Goal: Task Accomplishment & Management: Manage account settings

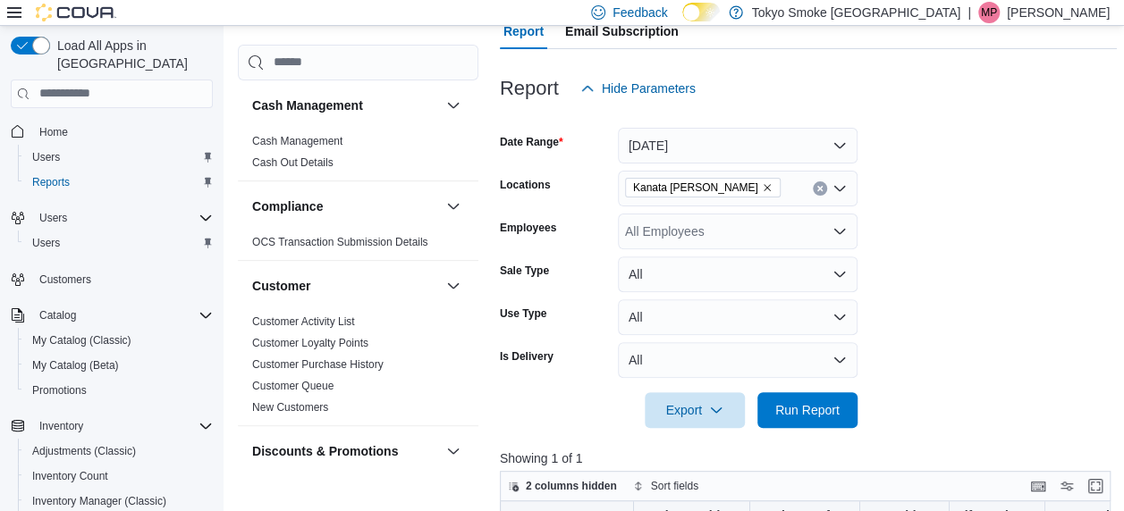
scroll to position [173, 0]
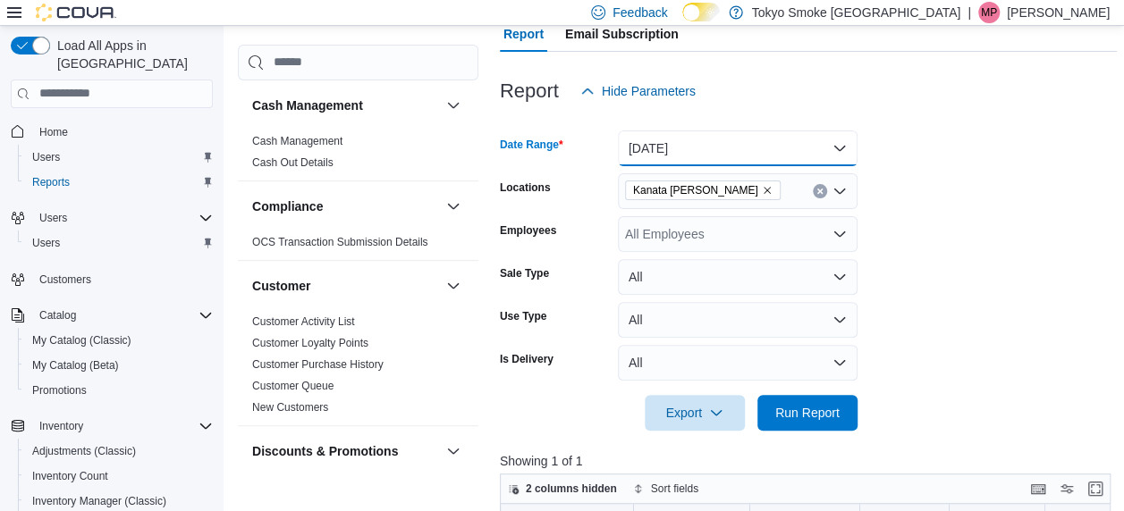
click at [720, 150] on button "[DATE]" at bounding box center [738, 149] width 240 height 36
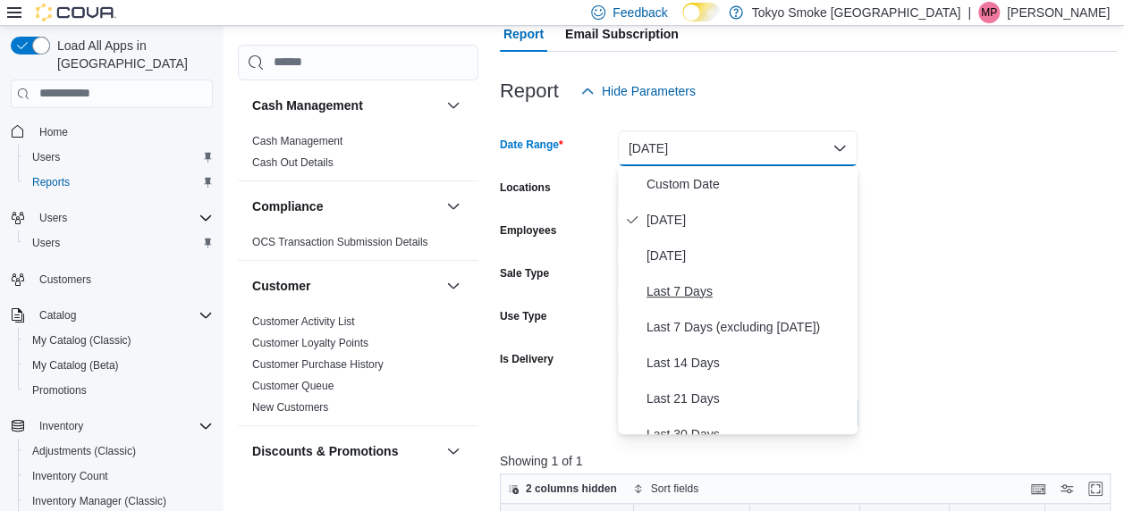
scroll to position [268, 0]
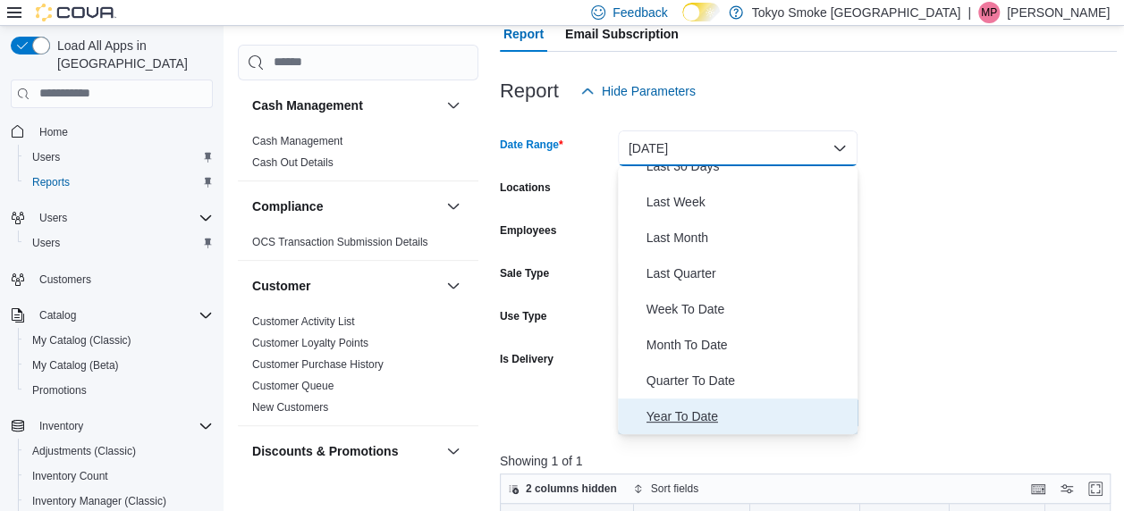
click at [678, 417] on span "Year To Date" at bounding box center [748, 416] width 204 height 21
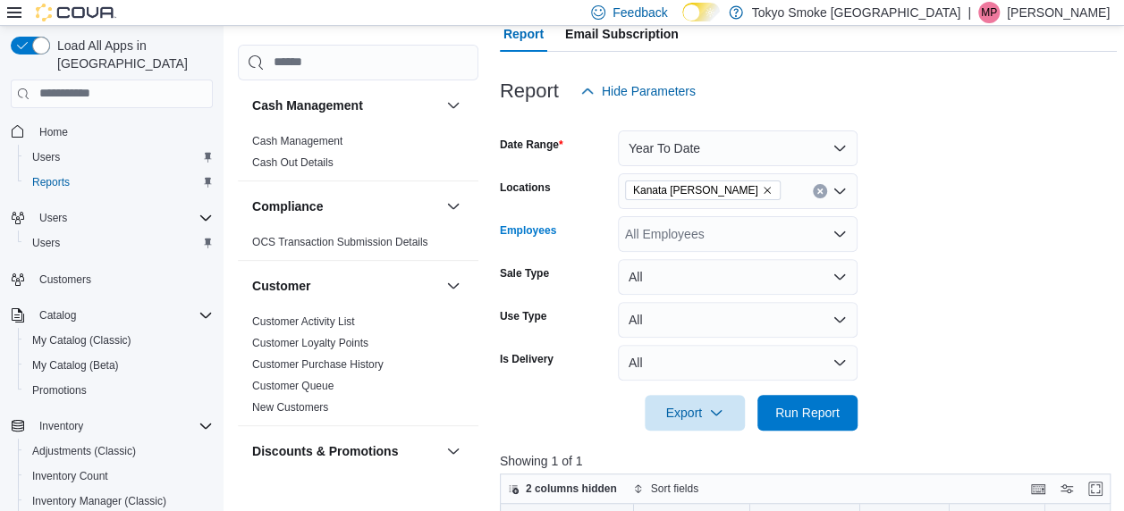
click at [720, 227] on div "All Employees" at bounding box center [738, 234] width 240 height 36
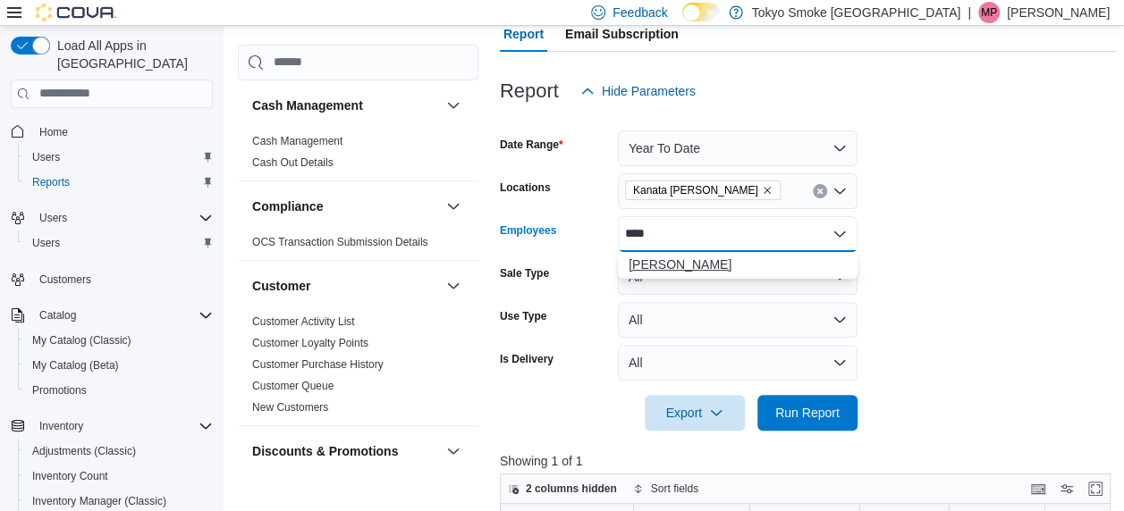
type input "****"
click at [694, 259] on span "[PERSON_NAME]" at bounding box center [737, 265] width 218 height 18
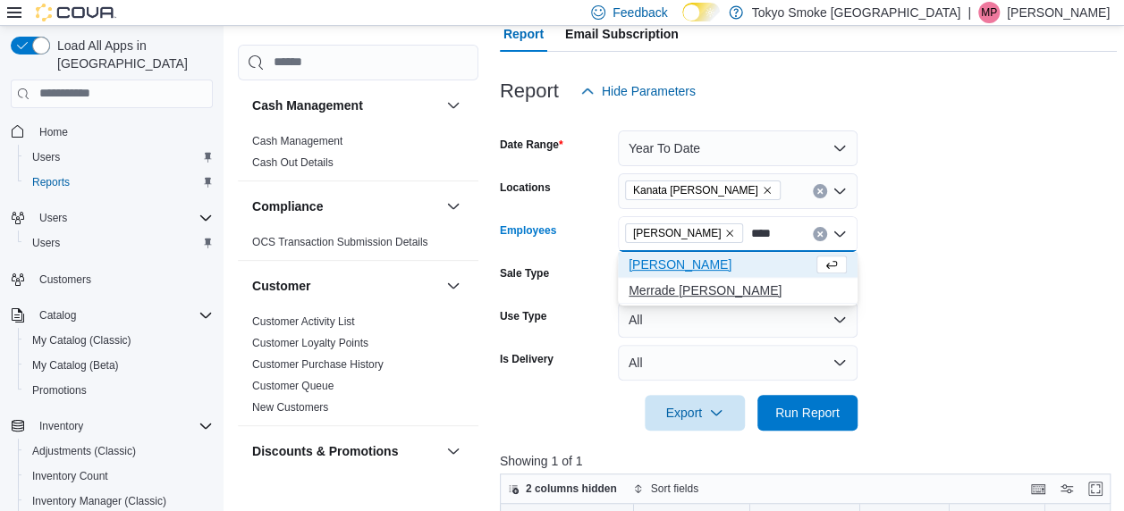
type input "****"
click at [686, 293] on span "Merrade [PERSON_NAME]" at bounding box center [737, 291] width 218 height 18
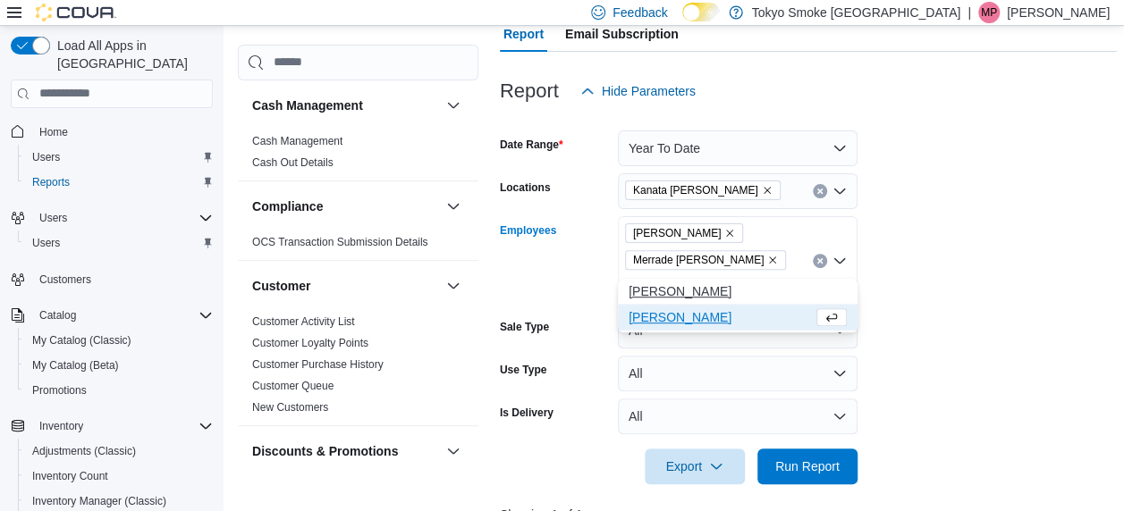
type input "*****"
click at [672, 288] on span "[PERSON_NAME]" at bounding box center [737, 291] width 218 height 18
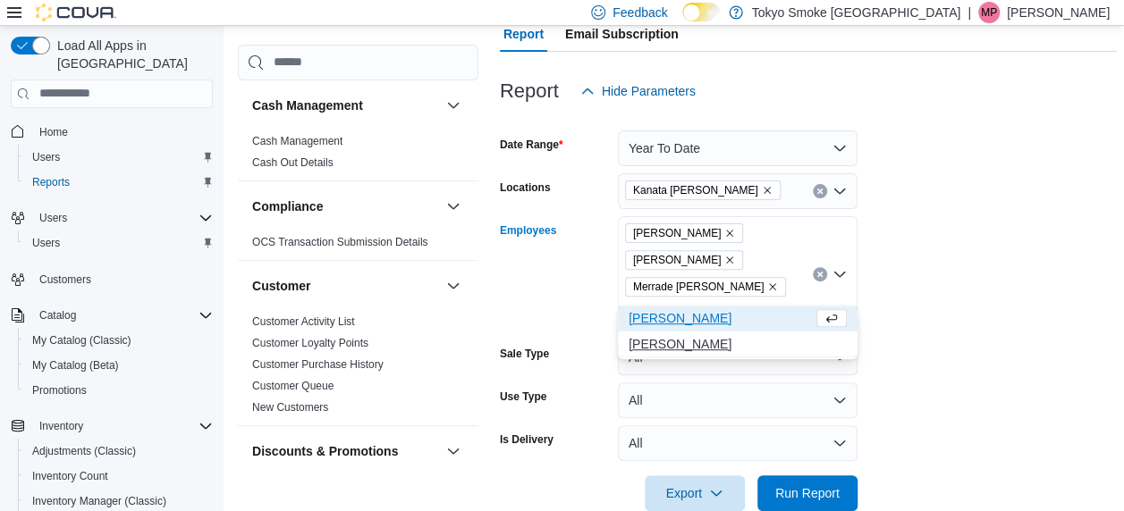
type input "******"
click at [694, 335] on span "[PERSON_NAME]" at bounding box center [737, 344] width 218 height 18
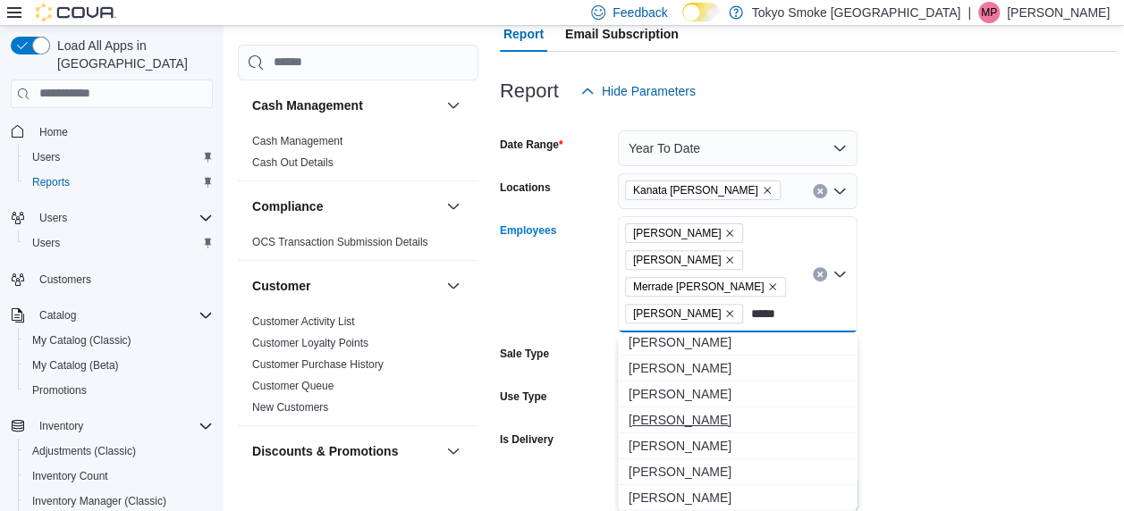
scroll to position [0, 0]
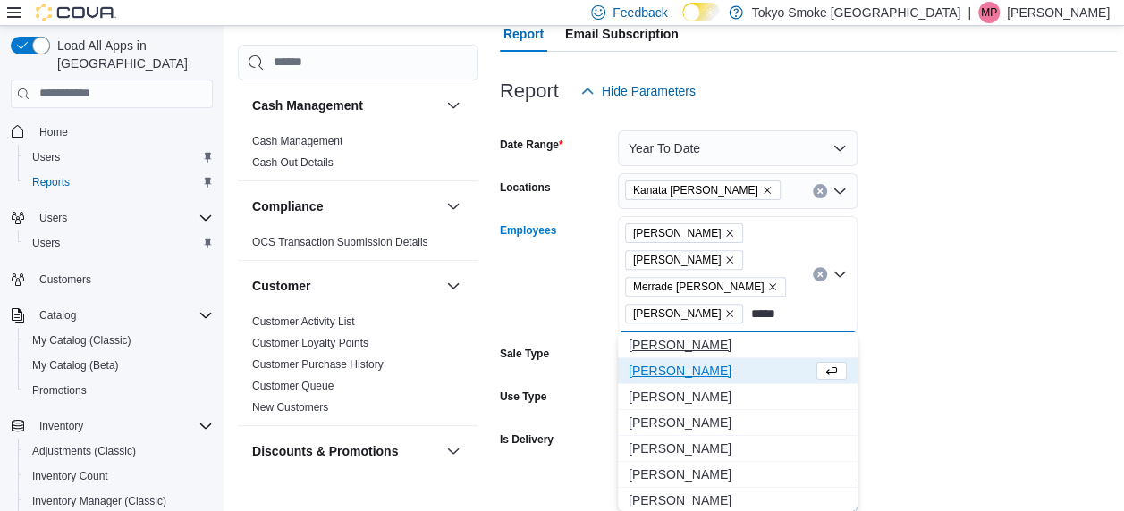
type input "*****"
click at [712, 341] on span "[PERSON_NAME]" at bounding box center [737, 345] width 218 height 18
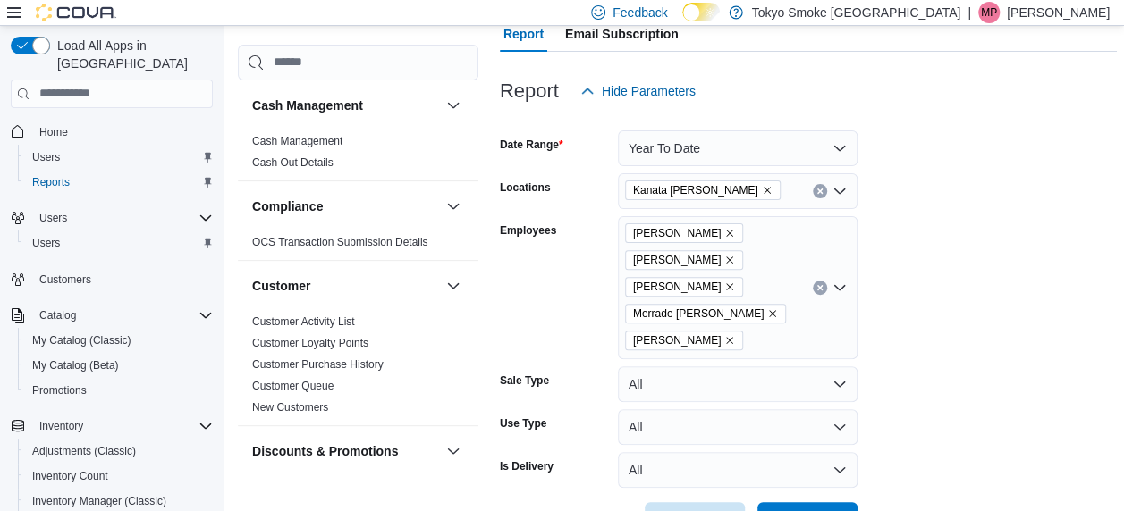
click at [883, 380] on form "Date Range Year To Date Locations [GEOGRAPHIC_DATA] [PERSON_NAME] Employees [PE…" at bounding box center [808, 323] width 617 height 429
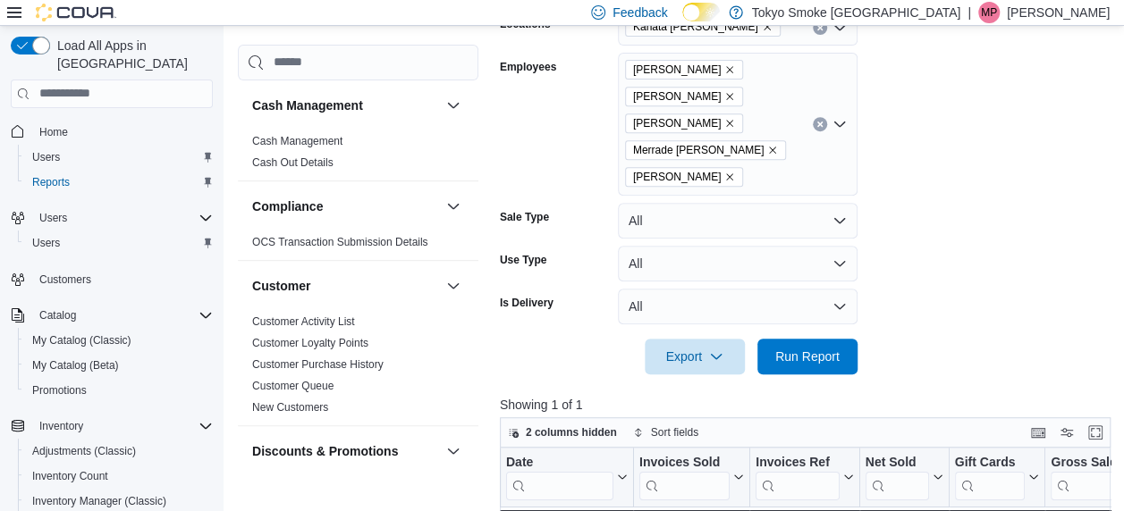
scroll to position [337, 0]
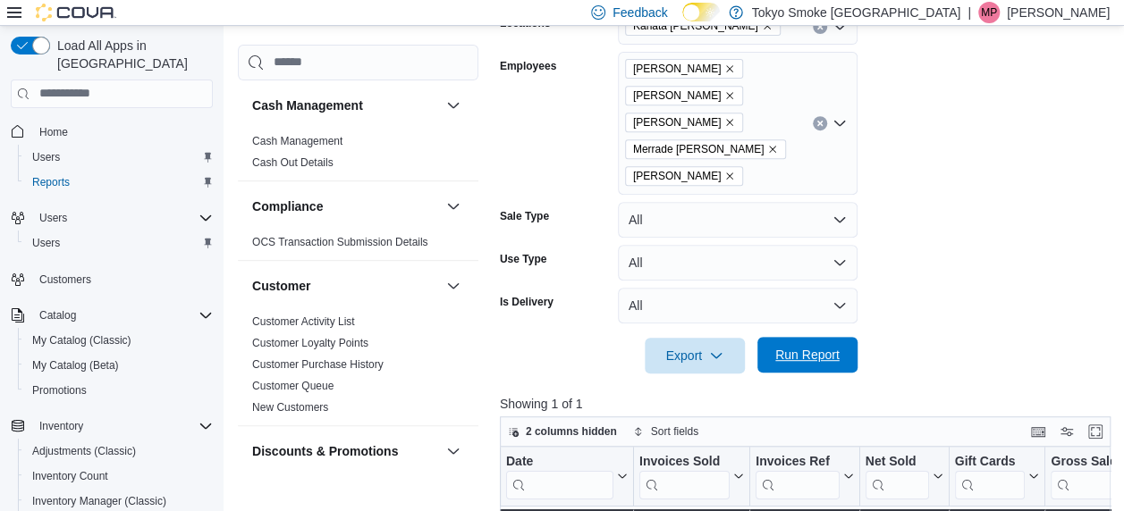
click at [821, 358] on span "Run Report" at bounding box center [807, 355] width 64 height 18
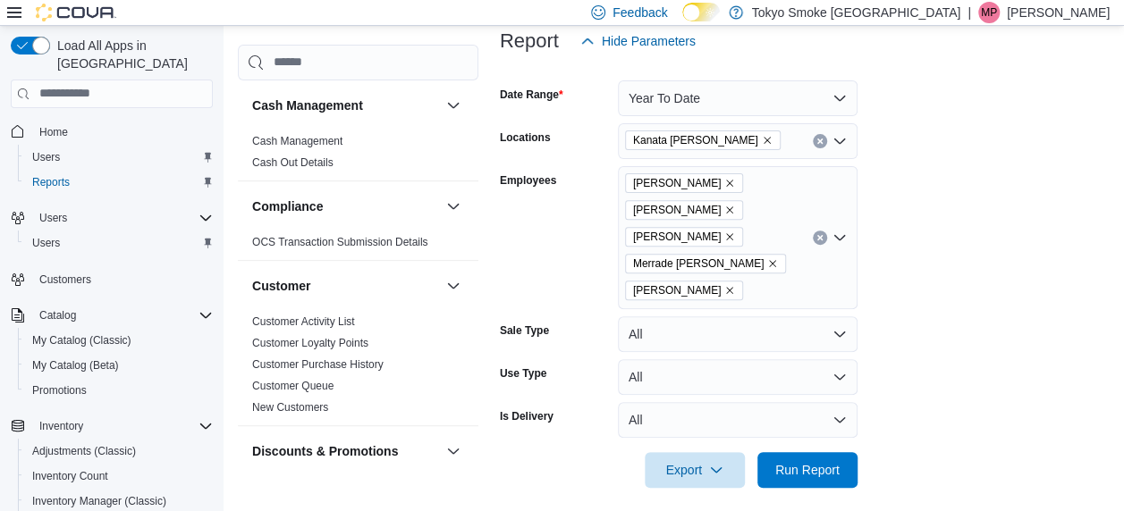
scroll to position [223, 0]
click at [819, 239] on icon "Clear input" at bounding box center [819, 236] width 7 height 7
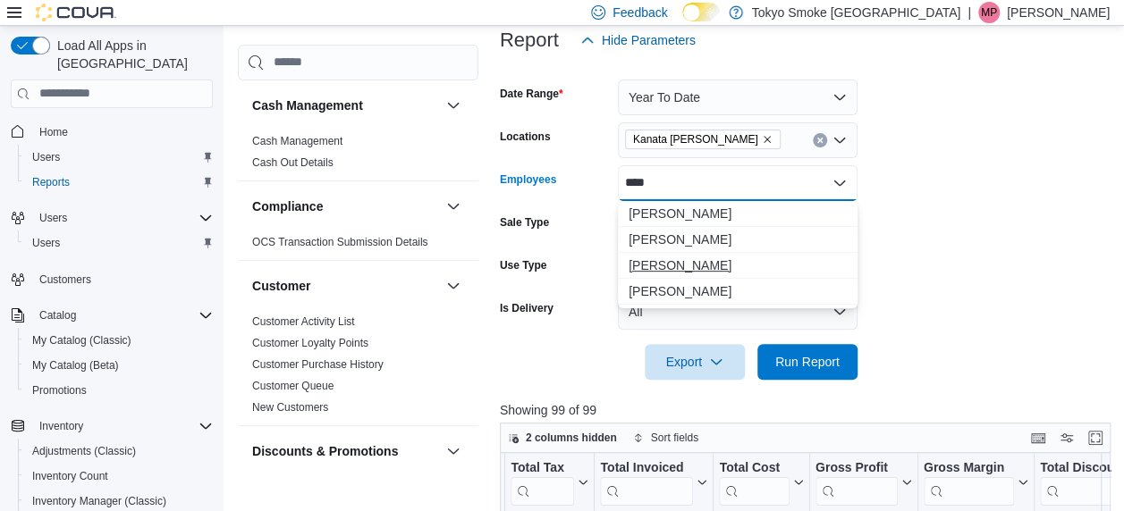
type input "****"
click at [681, 261] on span "[PERSON_NAME]" at bounding box center [737, 266] width 218 height 18
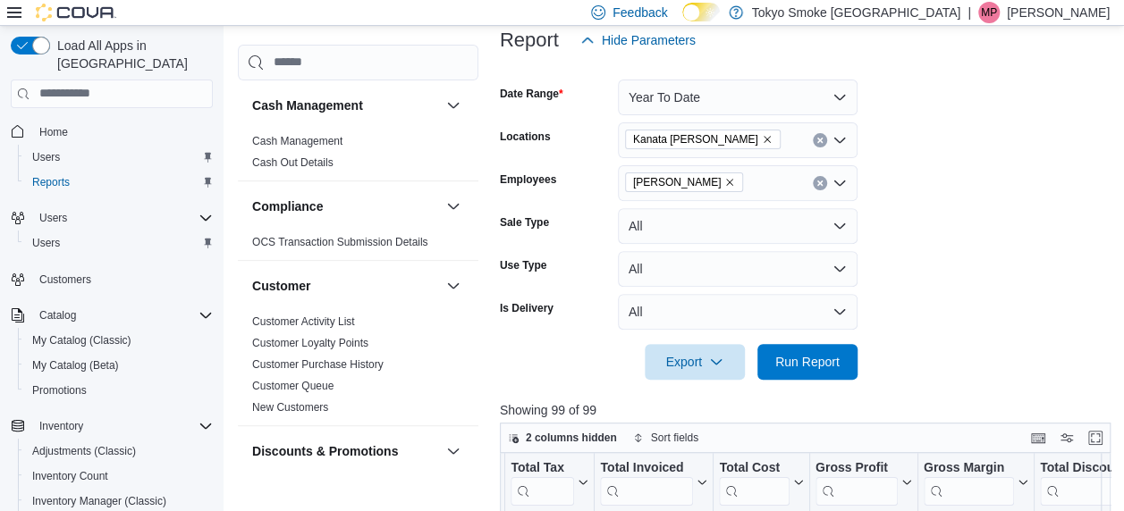
click at [941, 251] on form "Date Range Year To Date Locations [GEOGRAPHIC_DATA] [PERSON_NAME] Employees [PE…" at bounding box center [808, 219] width 617 height 322
click at [799, 360] on span "Run Report" at bounding box center [807, 361] width 64 height 18
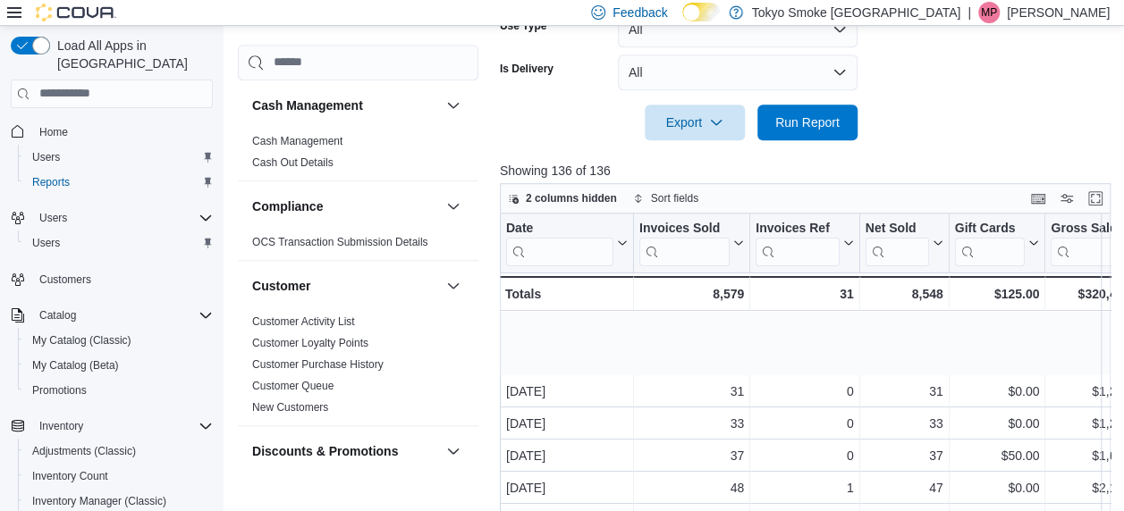
scroll to position [122, 4]
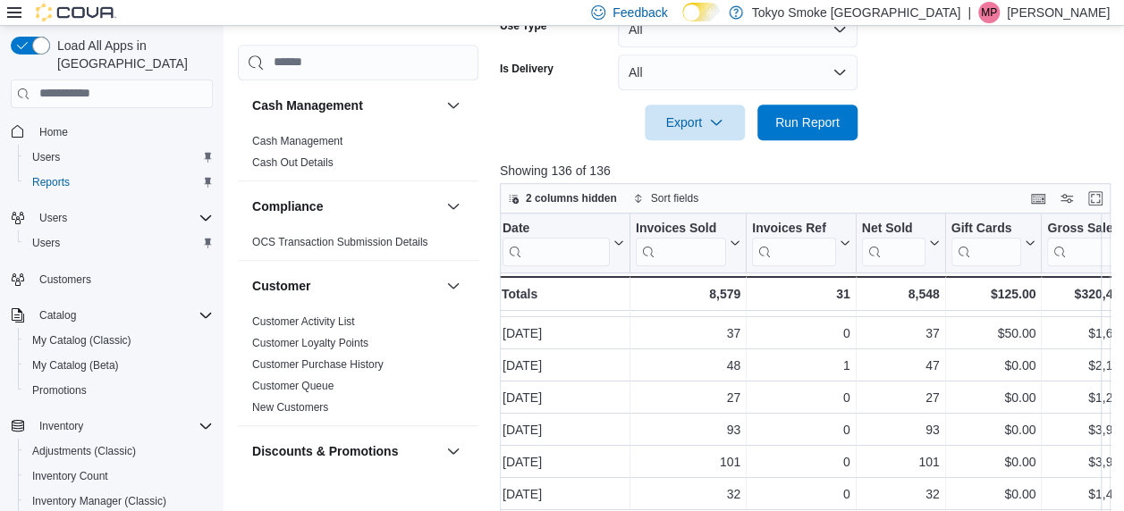
click at [963, 194] on div "2 columns hidden Sort fields" at bounding box center [805, 198] width 611 height 30
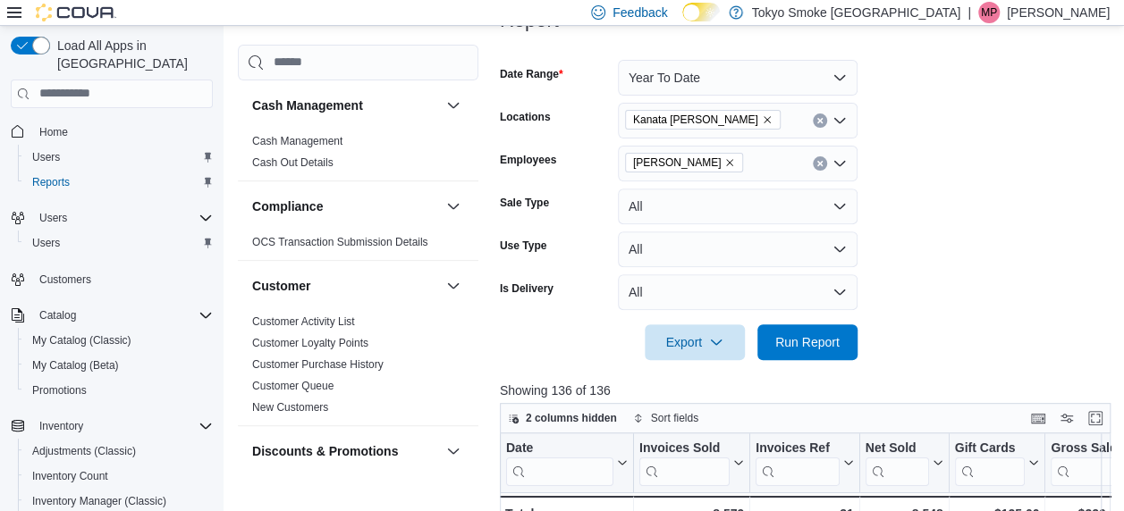
scroll to position [236, 0]
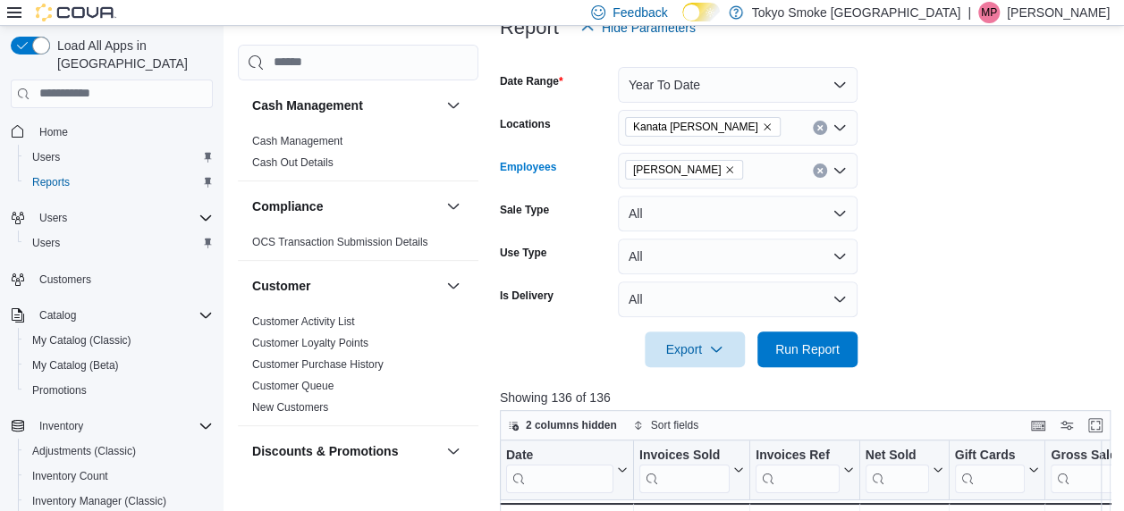
click at [724, 166] on icon "Remove Mark Patafie from selection in this group" at bounding box center [729, 169] width 11 height 11
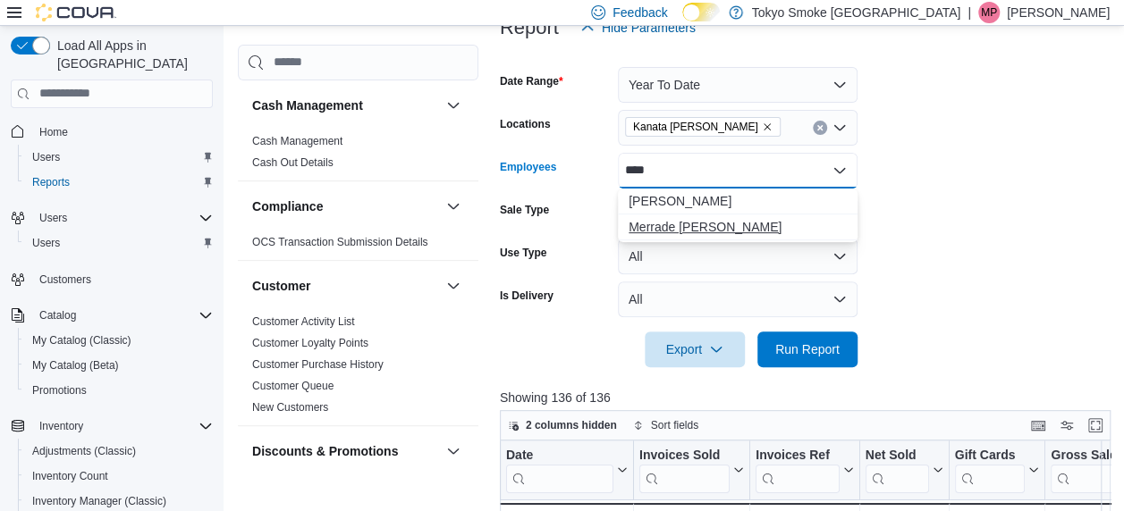
type input "****"
click at [697, 228] on span "Merrade [PERSON_NAME]" at bounding box center [737, 227] width 218 height 18
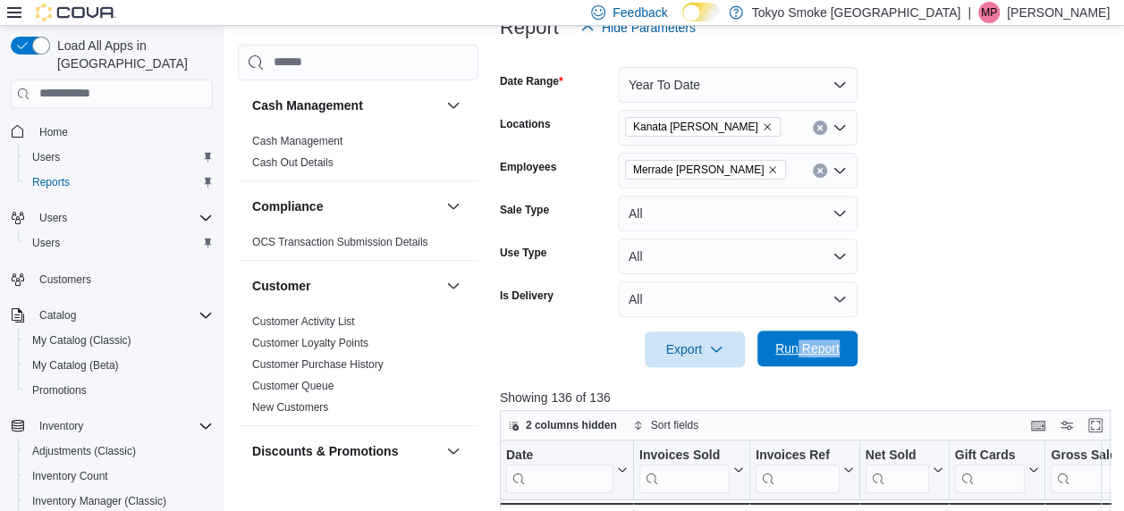
drag, startPoint x: 950, startPoint y: 365, endPoint x: 799, endPoint y: 349, distance: 151.9
click at [799, 349] on form "Date Range Year To Date Locations [GEOGRAPHIC_DATA] [PERSON_NAME] Employees Mer…" at bounding box center [808, 207] width 617 height 322
click at [799, 349] on span "Run Report" at bounding box center [807, 349] width 64 height 18
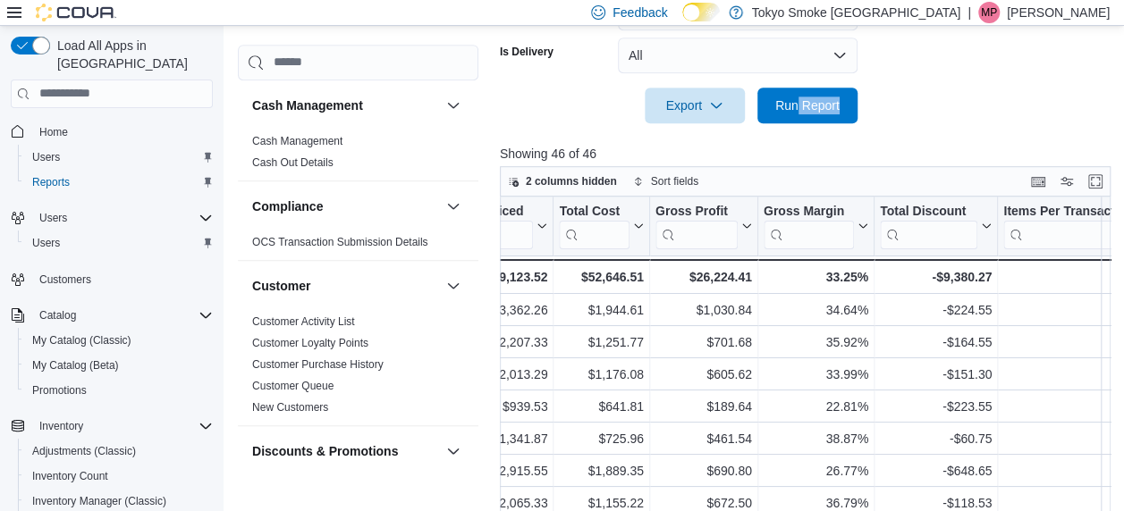
scroll to position [232, 0]
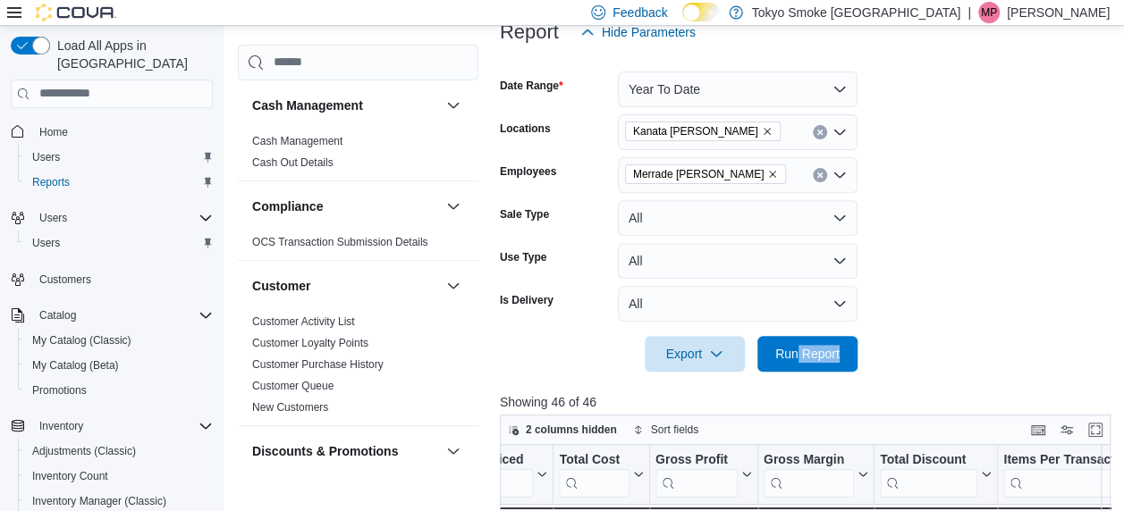
click at [813, 172] on button "Clear input" at bounding box center [820, 175] width 14 height 14
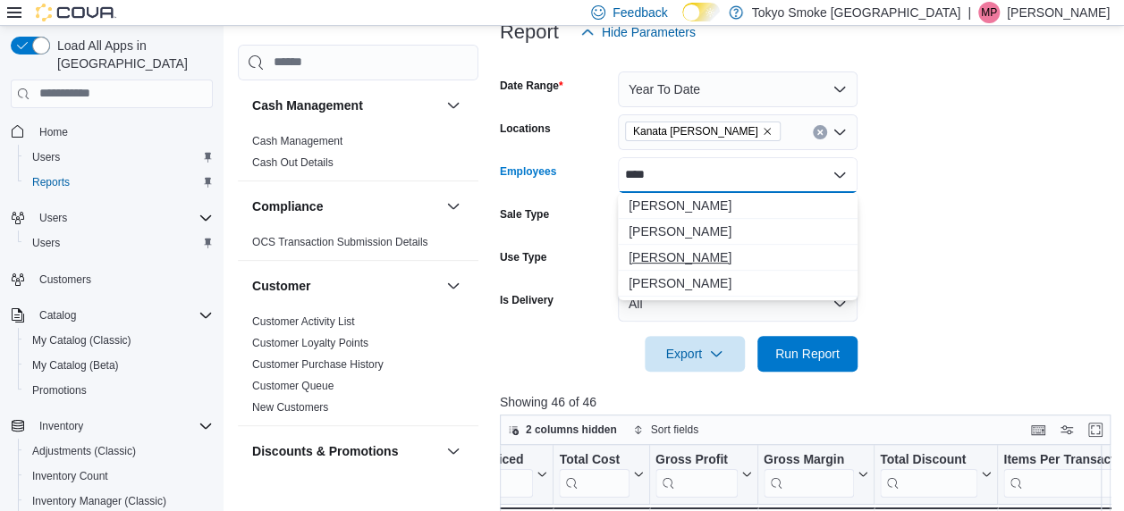
type input "****"
click at [674, 248] on span "[PERSON_NAME]" at bounding box center [737, 257] width 218 height 18
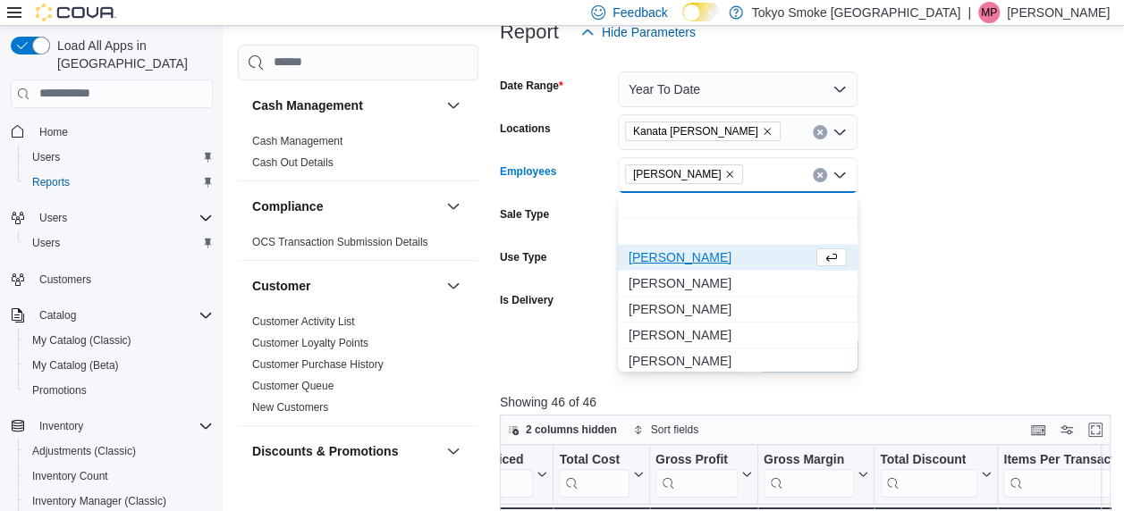
click at [942, 322] on div at bounding box center [808, 329] width 617 height 14
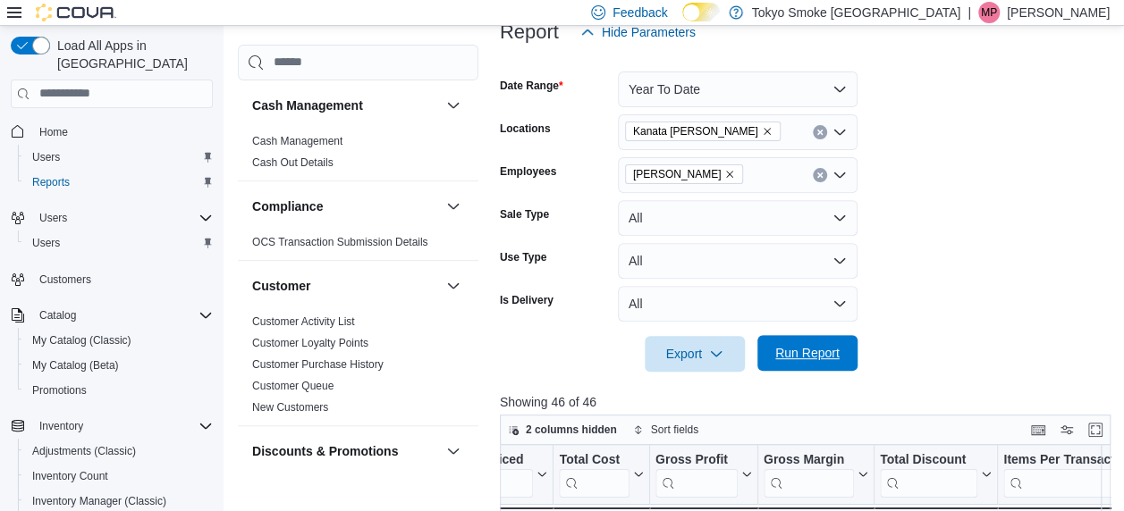
click at [822, 343] on span "Run Report" at bounding box center [807, 353] width 79 height 36
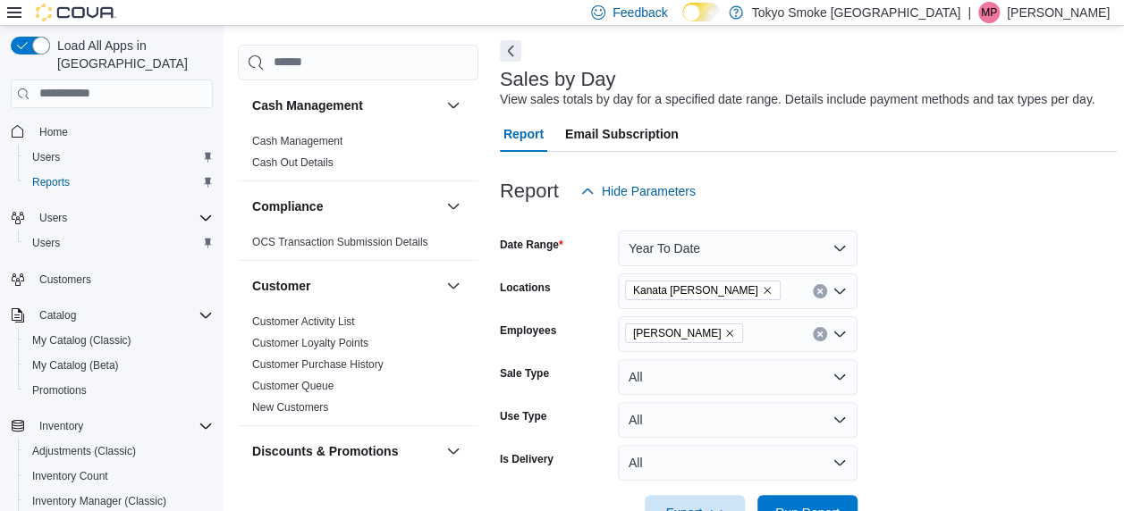
scroll to position [185, 0]
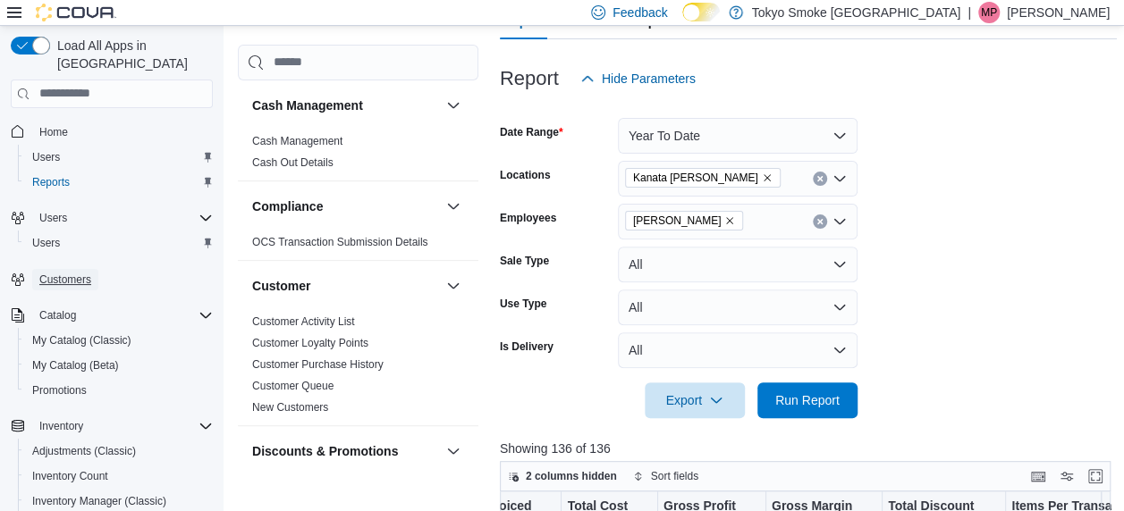
click at [67, 269] on span "Customers" at bounding box center [65, 279] width 52 height 21
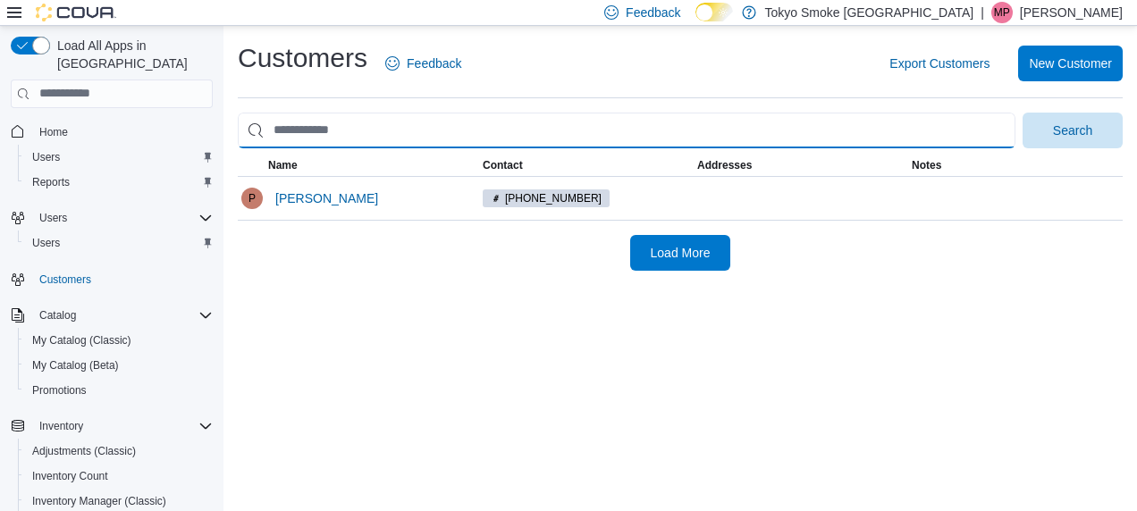
click at [362, 126] on input "search" at bounding box center [627, 131] width 778 height 36
type input "**********"
click at [1023, 113] on button "Search" at bounding box center [1073, 131] width 100 height 36
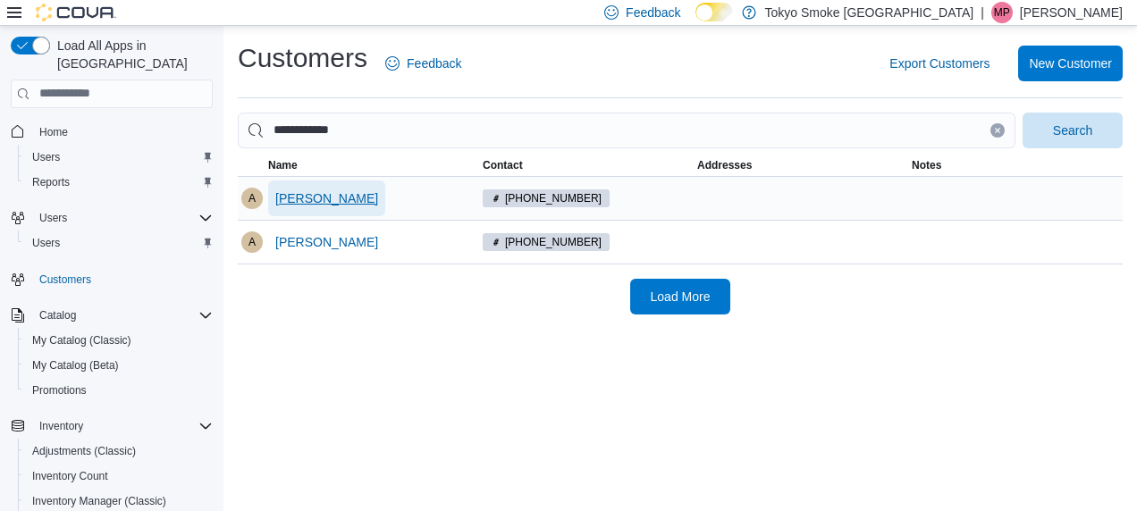
click at [294, 198] on span "[PERSON_NAME]" at bounding box center [326, 199] width 103 height 18
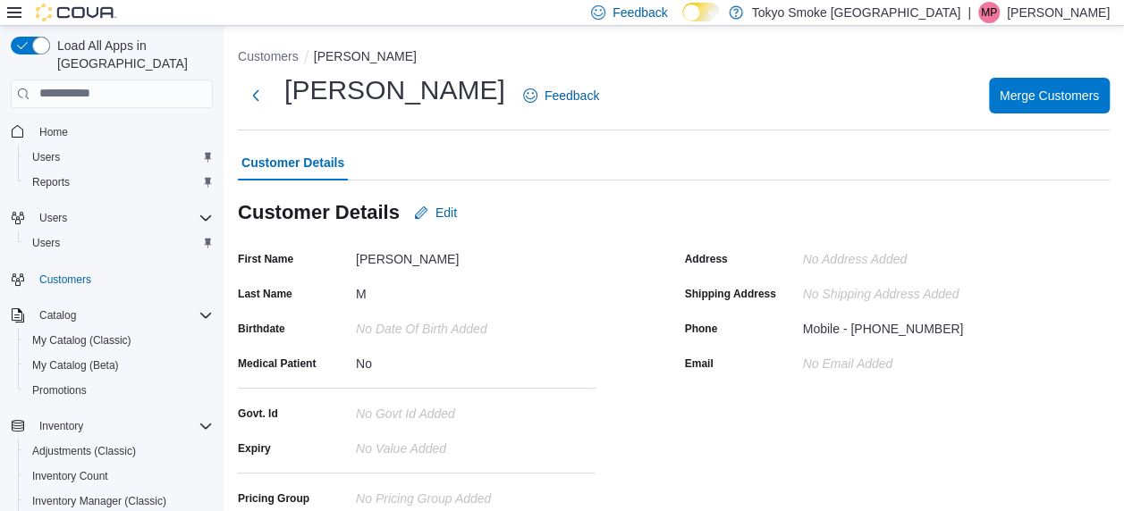
scroll to position [154, 0]
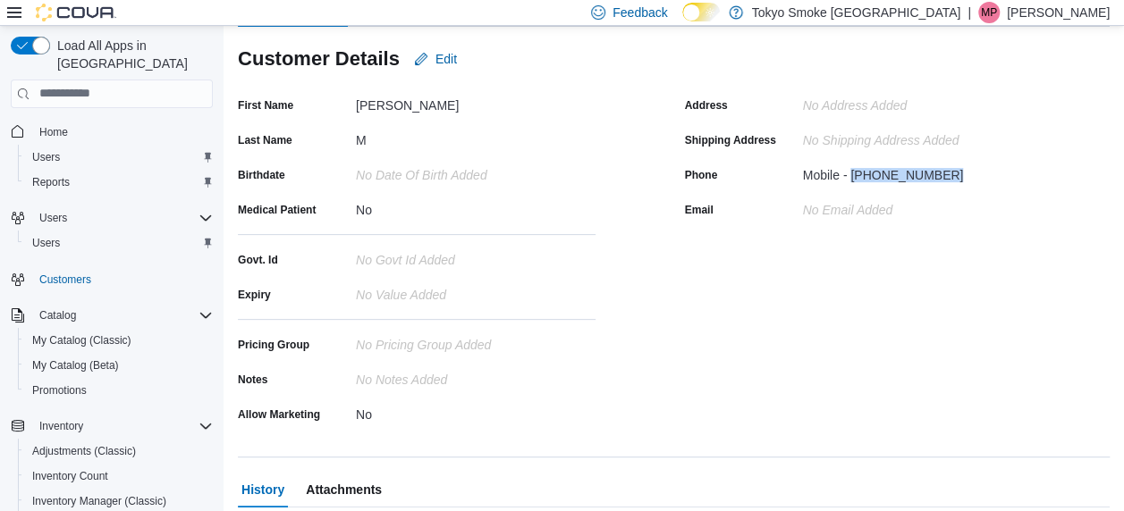
drag, startPoint x: 858, startPoint y: 173, endPoint x: 962, endPoint y: 173, distance: 103.7
click at [962, 173] on div "Mobile - [PHONE_NUMBER]" at bounding box center [923, 171] width 240 height 21
copy div "[PHONE_NUMBER]"
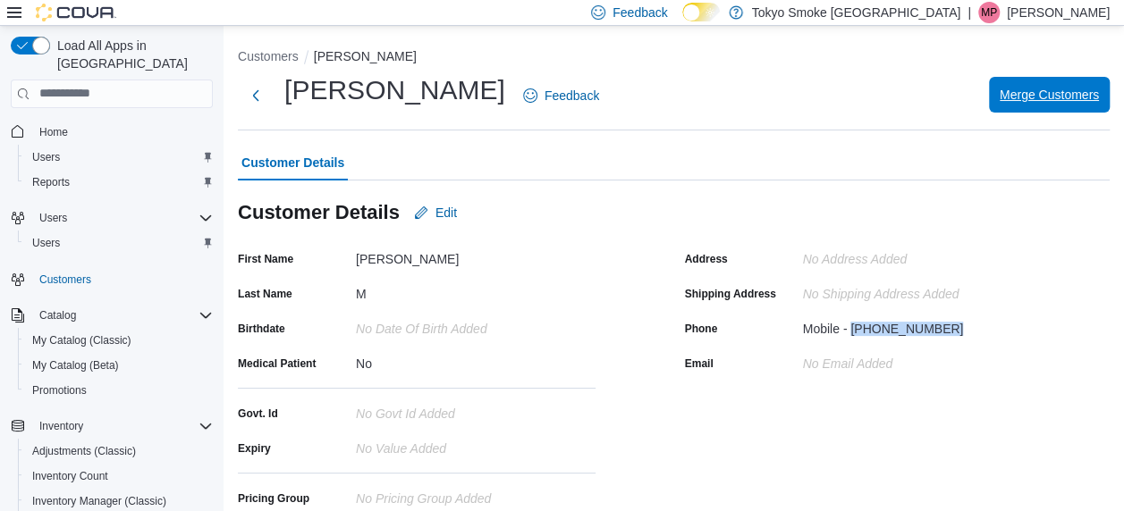
click at [1050, 101] on span "Merge Customers" at bounding box center [1048, 95] width 99 height 18
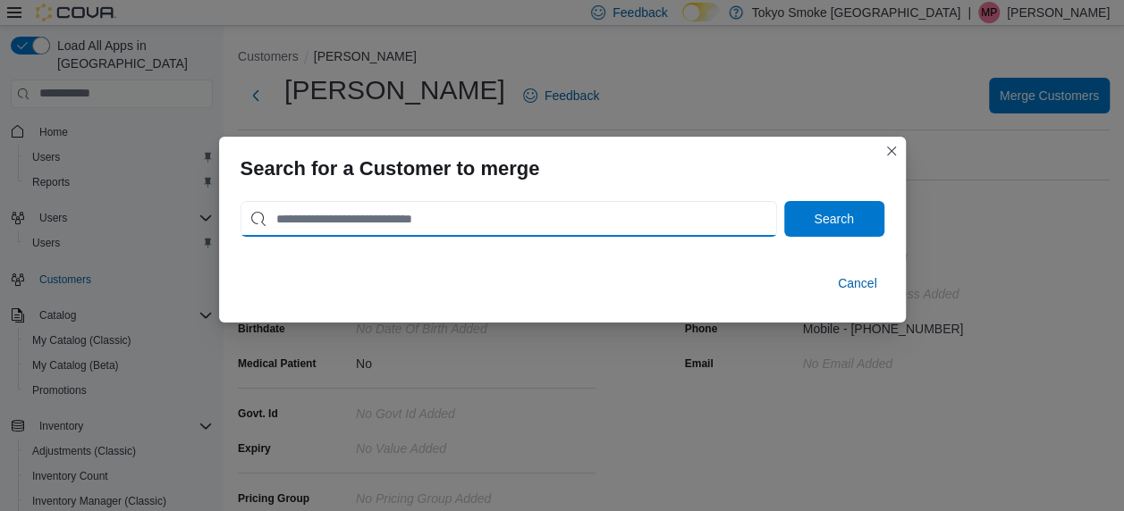
click at [396, 229] on input "search" at bounding box center [508, 219] width 536 height 36
paste input "**********"
type input "**********"
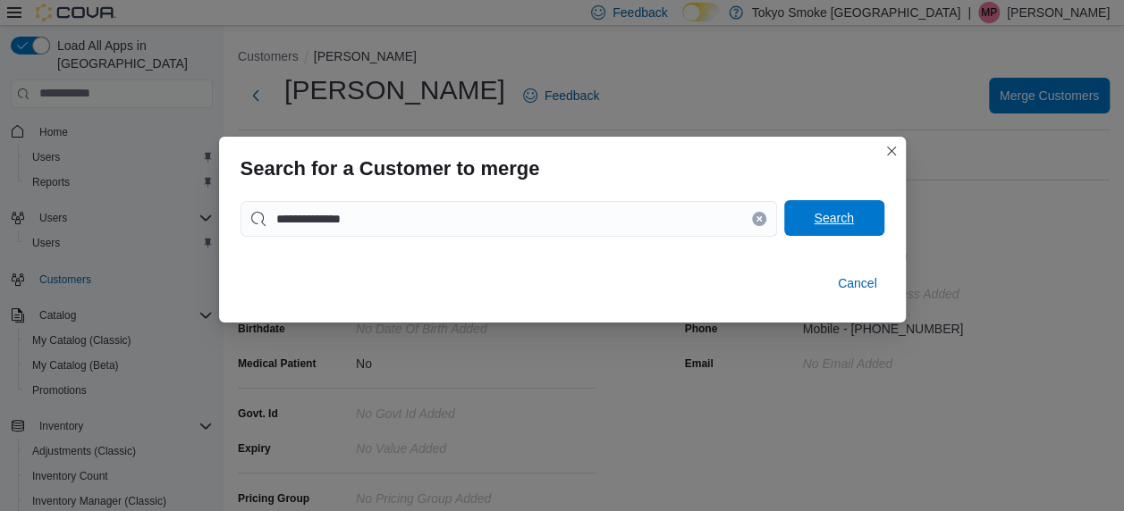
click at [812, 215] on span "Search" at bounding box center [834, 218] width 79 height 36
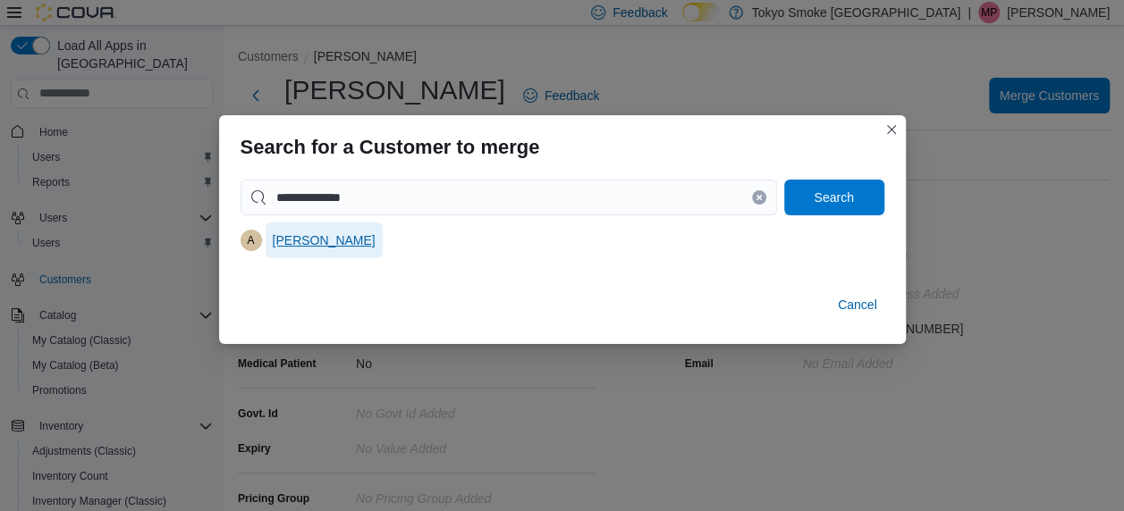
click at [356, 239] on span "[PERSON_NAME]" at bounding box center [324, 241] width 103 height 18
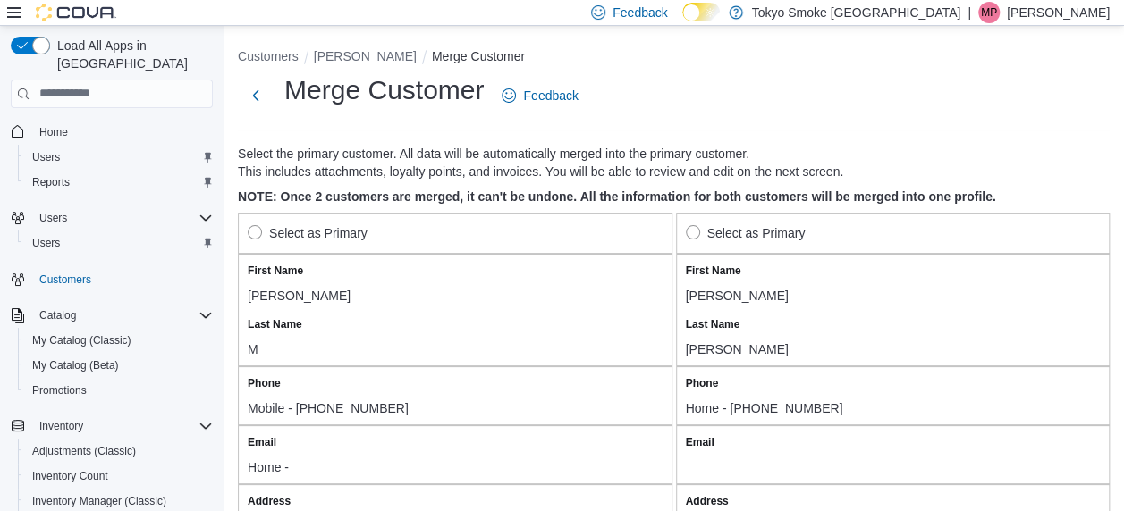
click at [262, 239] on label "Select as Primary" at bounding box center [308, 233] width 120 height 21
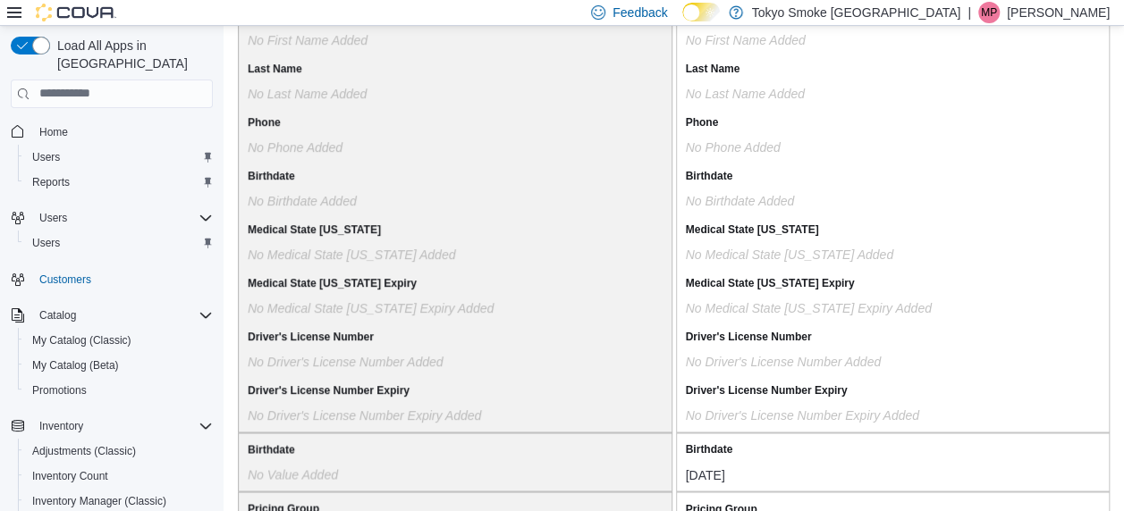
scroll to position [1646, 0]
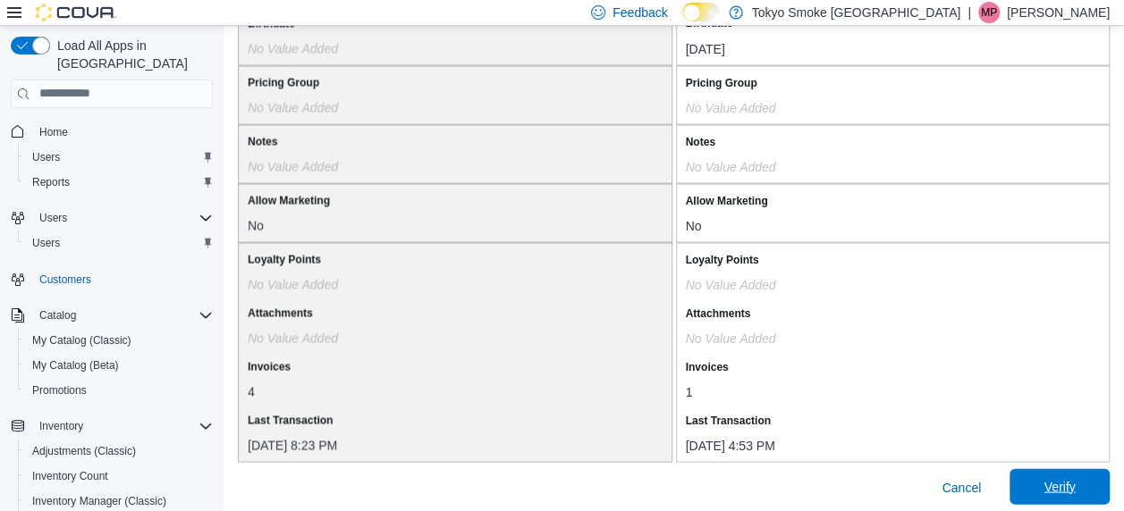
click at [1063, 468] on span "Verify" at bounding box center [1059, 486] width 79 height 36
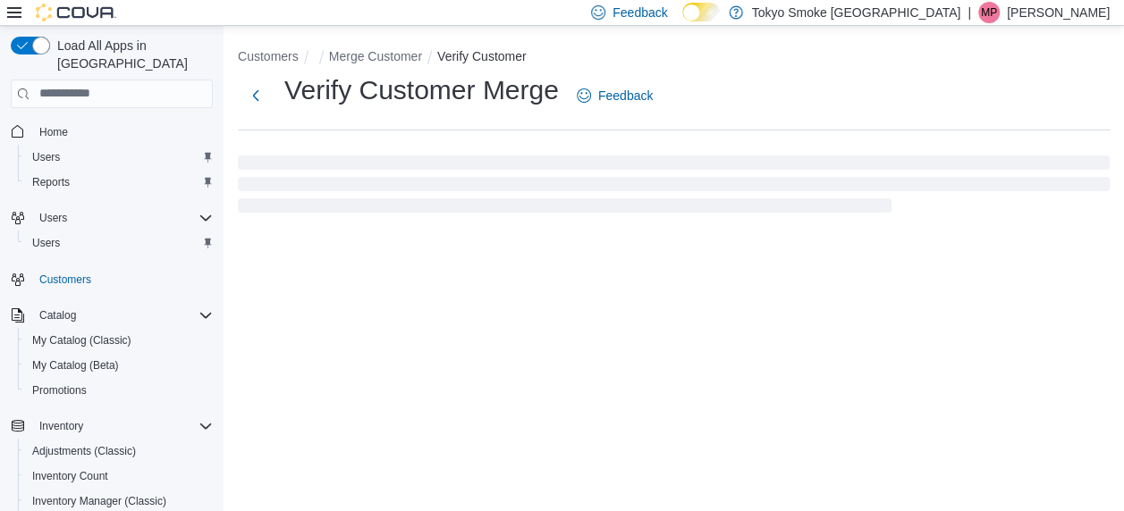
select select "******"
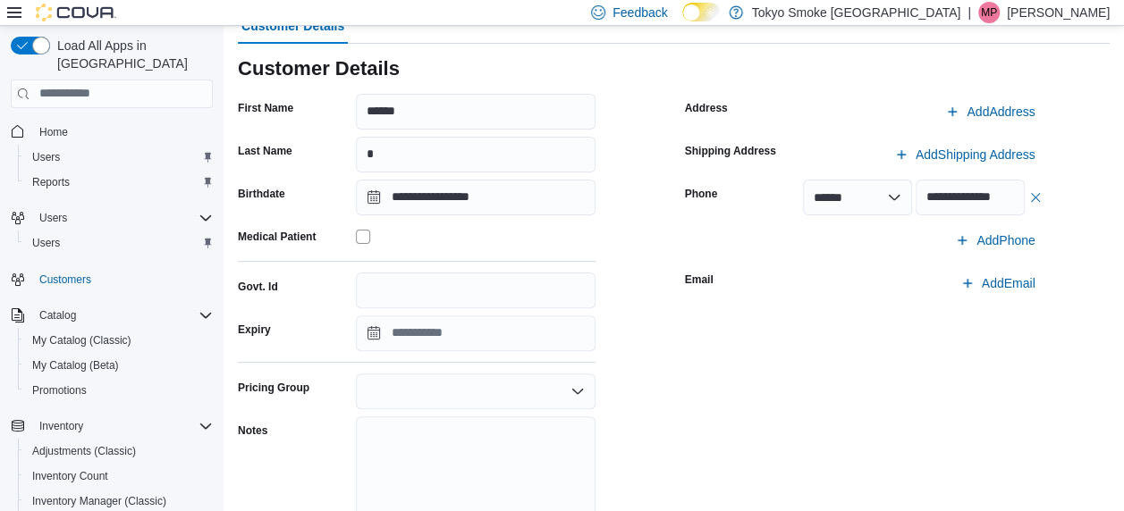
scroll to position [151, 0]
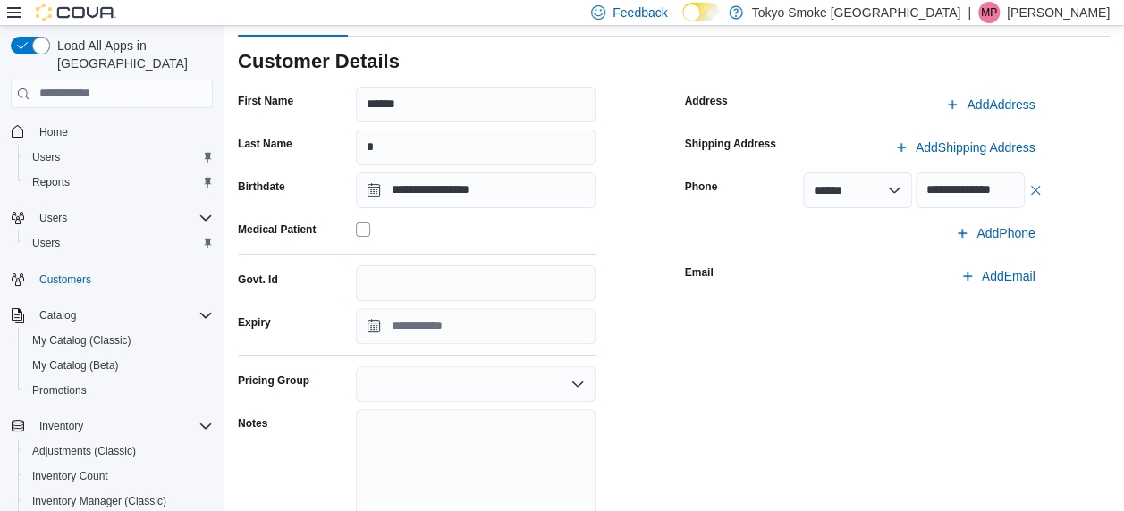
click at [482, 392] on div at bounding box center [476, 384] width 240 height 36
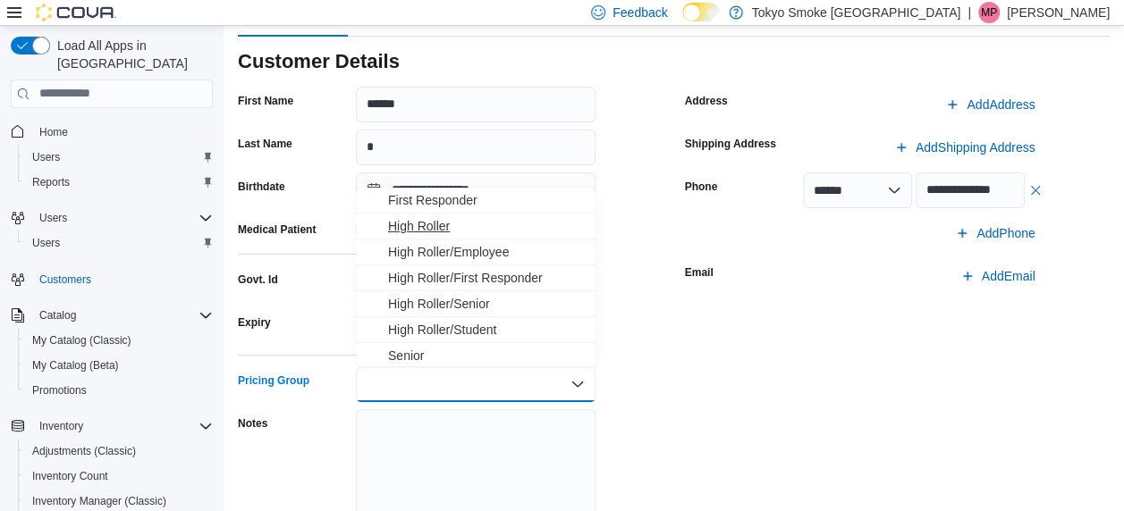
click at [422, 227] on span "High Roller" at bounding box center [486, 226] width 197 height 18
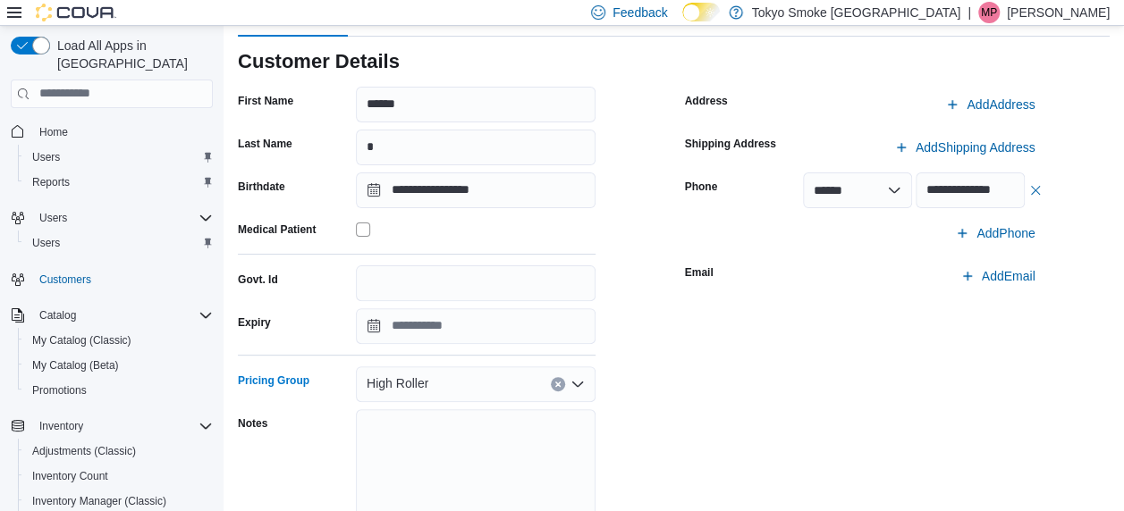
scroll to position [315, 0]
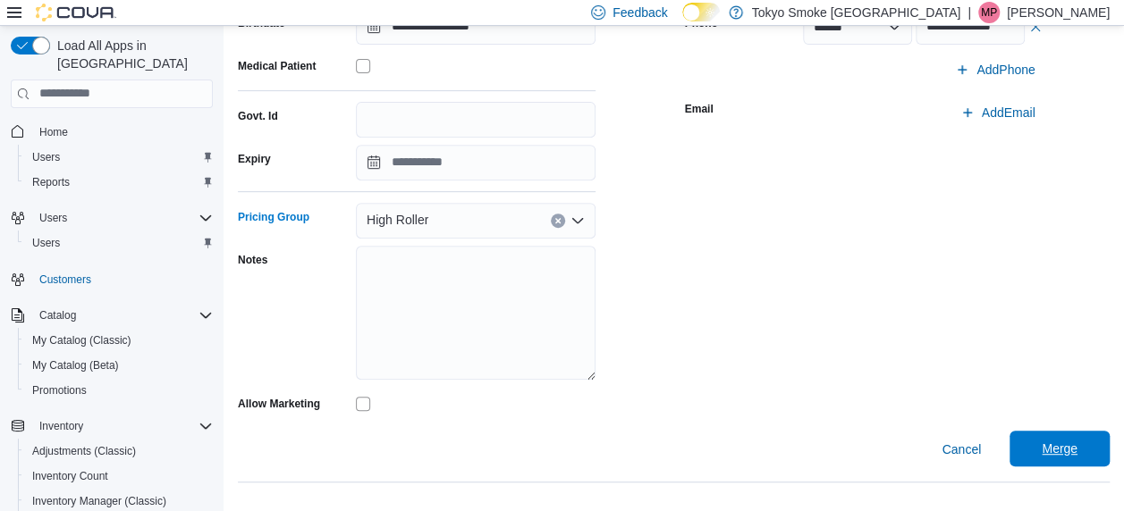
click at [1077, 447] on span "Merge" at bounding box center [1059, 449] width 36 height 18
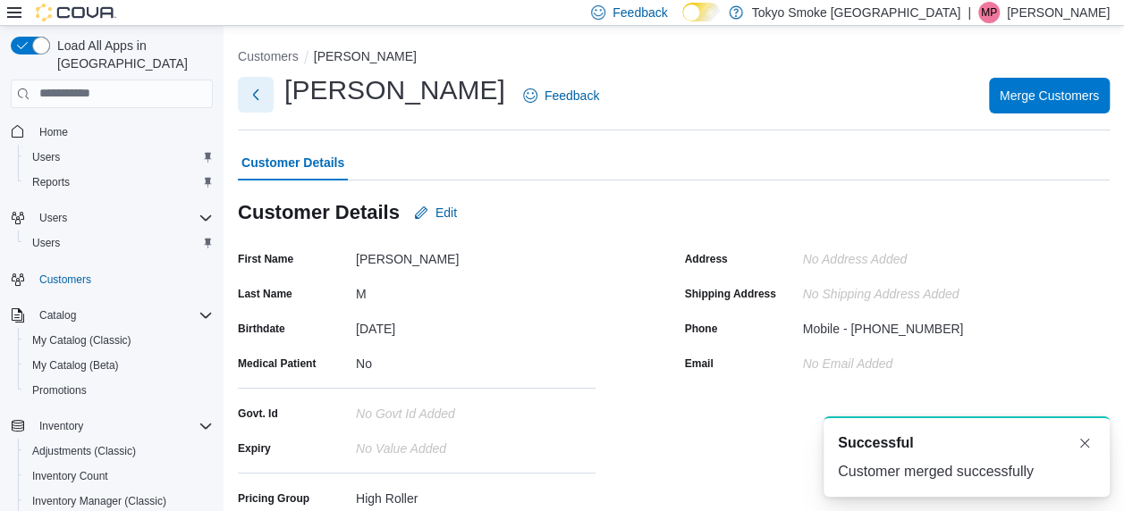
click at [258, 88] on button "Next" at bounding box center [256, 95] width 36 height 36
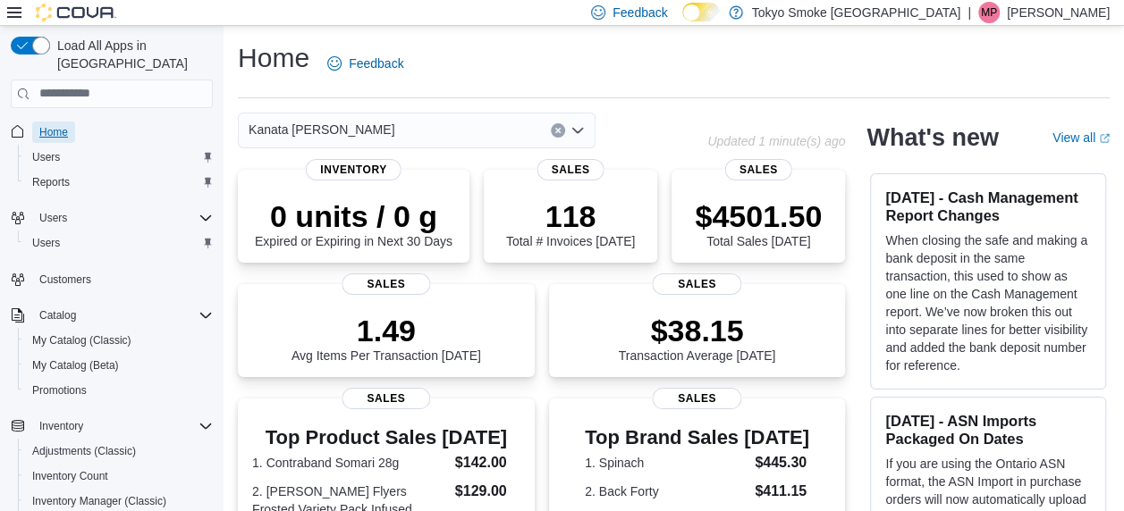
click at [45, 125] on span "Home" at bounding box center [53, 132] width 29 height 14
click at [50, 172] on span "Reports" at bounding box center [51, 182] width 38 height 21
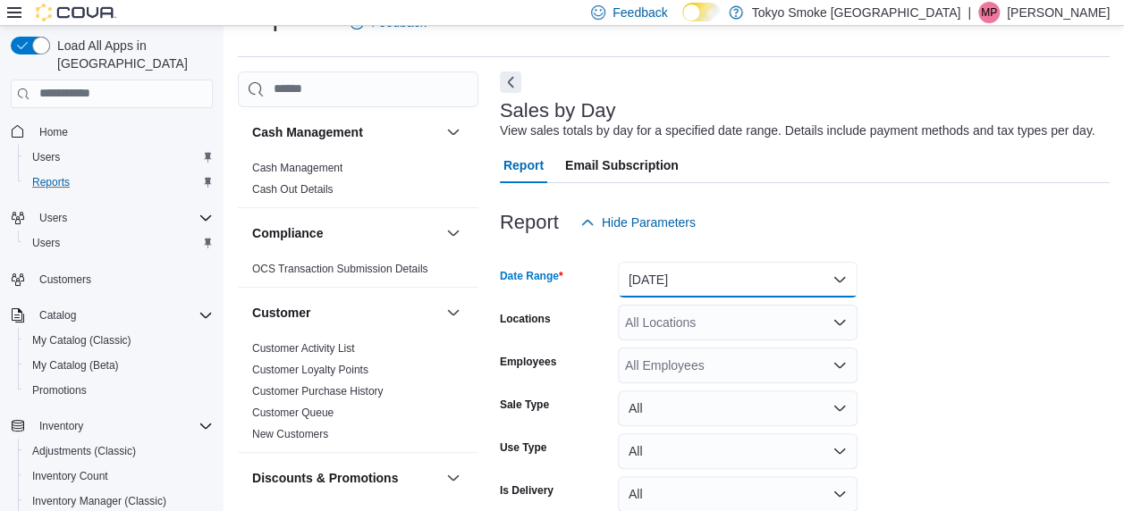
click at [671, 276] on button "Yesterday" at bounding box center [738, 280] width 240 height 36
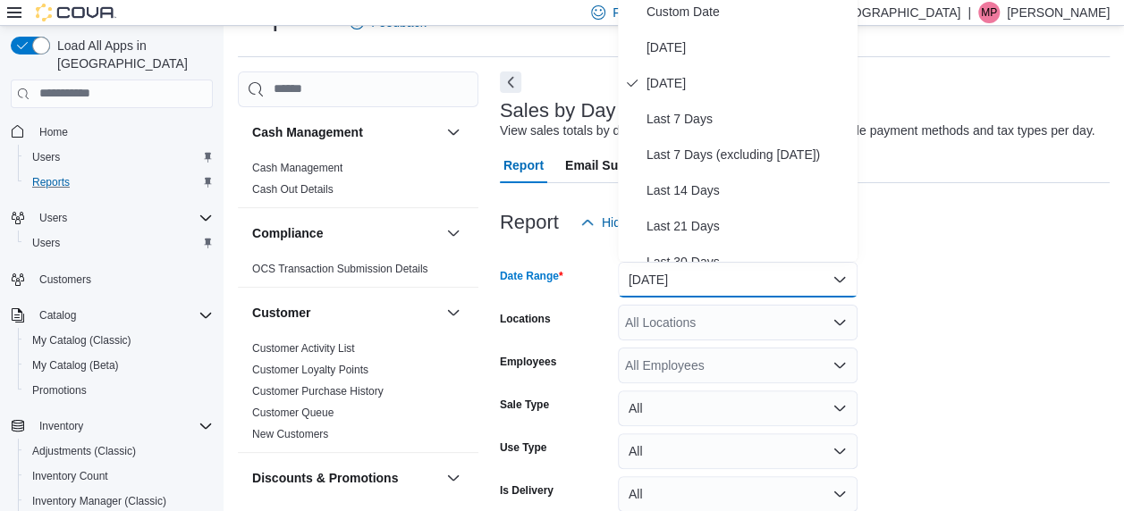
scroll to position [34, 0]
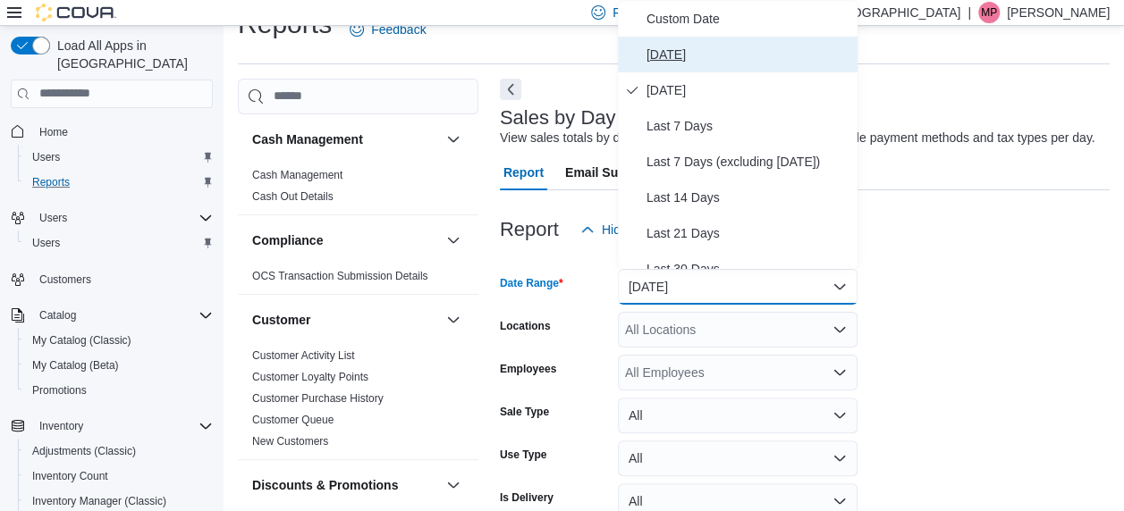
click at [706, 47] on span "[DATE]" at bounding box center [748, 54] width 204 height 21
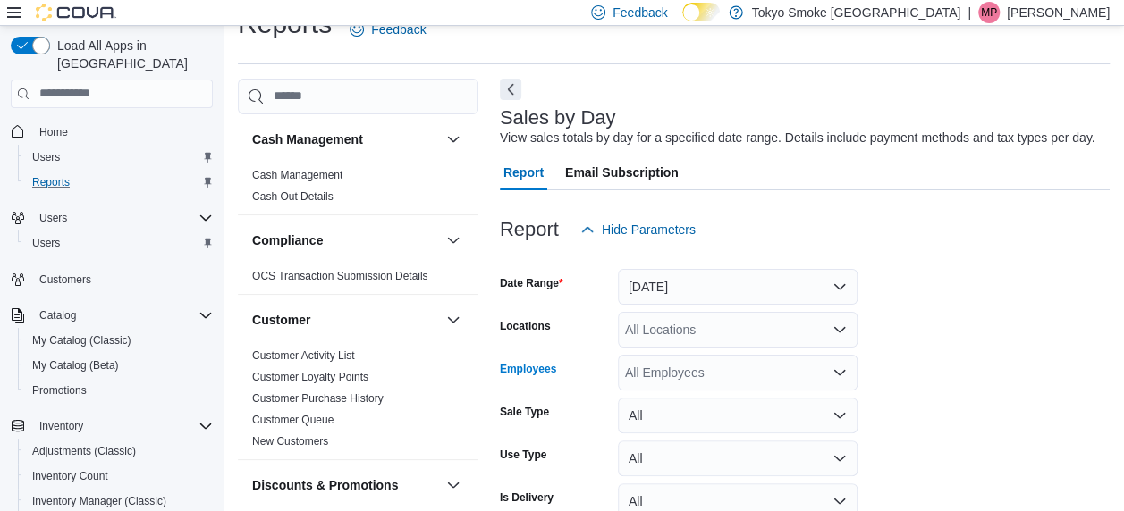
click at [685, 359] on div "All Employees" at bounding box center [738, 373] width 240 height 36
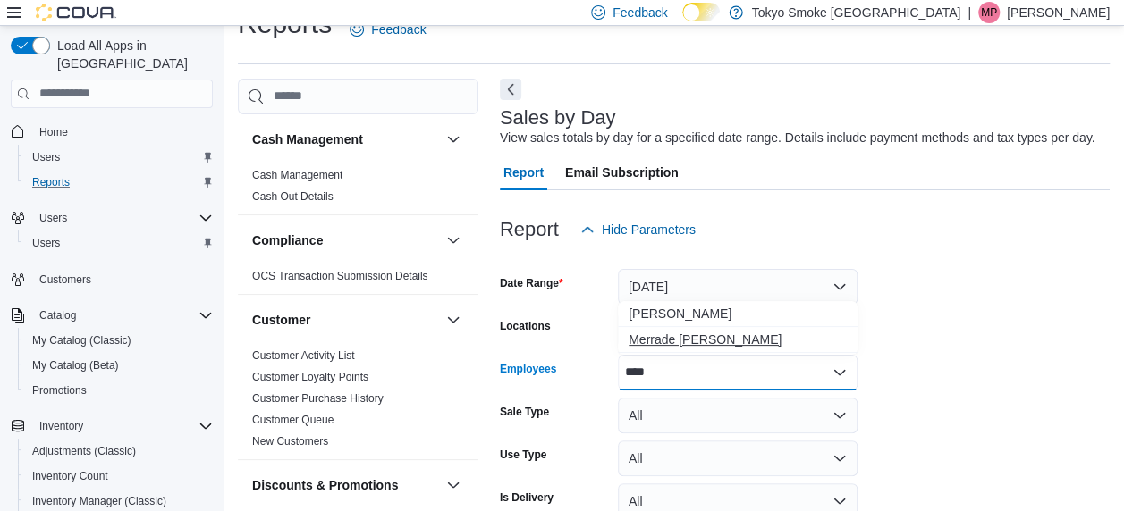
type input "****"
click at [683, 341] on span "Merrade [PERSON_NAME]" at bounding box center [737, 340] width 218 height 18
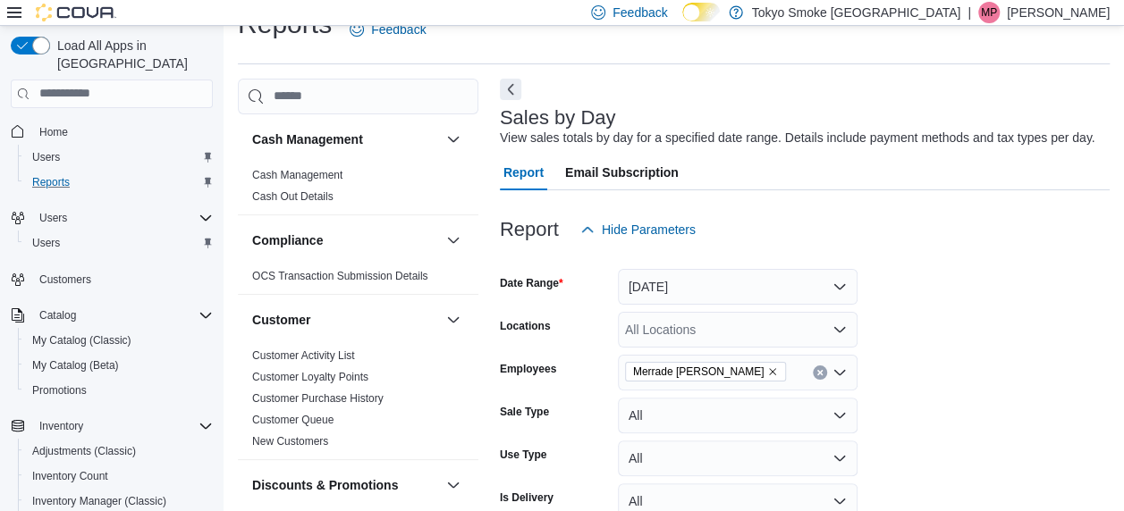
click at [1007, 270] on form "Date Range Today Locations All Locations Employees Merrade Simeoni Sale Type Al…" at bounding box center [805, 409] width 610 height 322
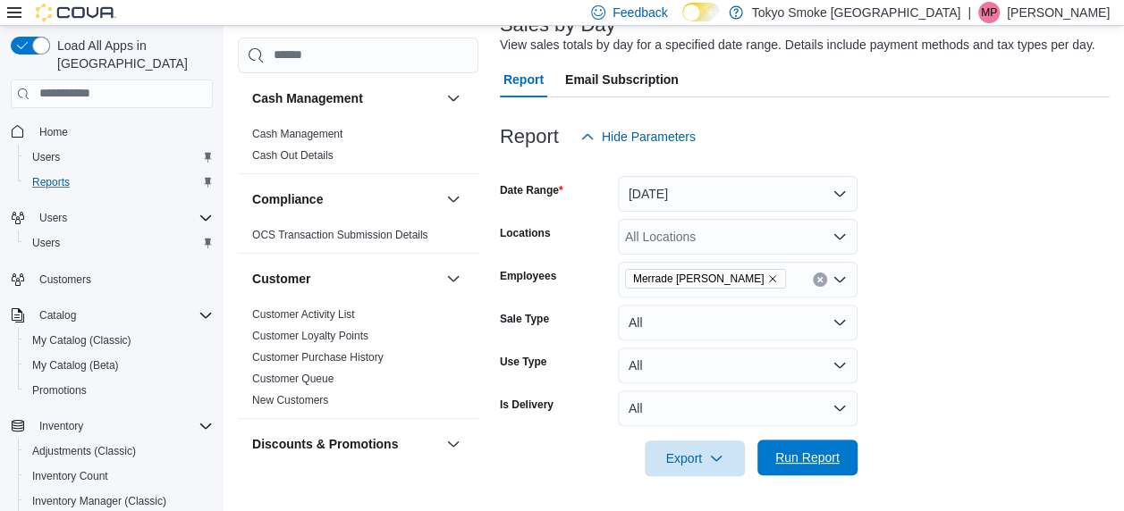
click at [816, 469] on span "Run Report" at bounding box center [807, 458] width 79 height 36
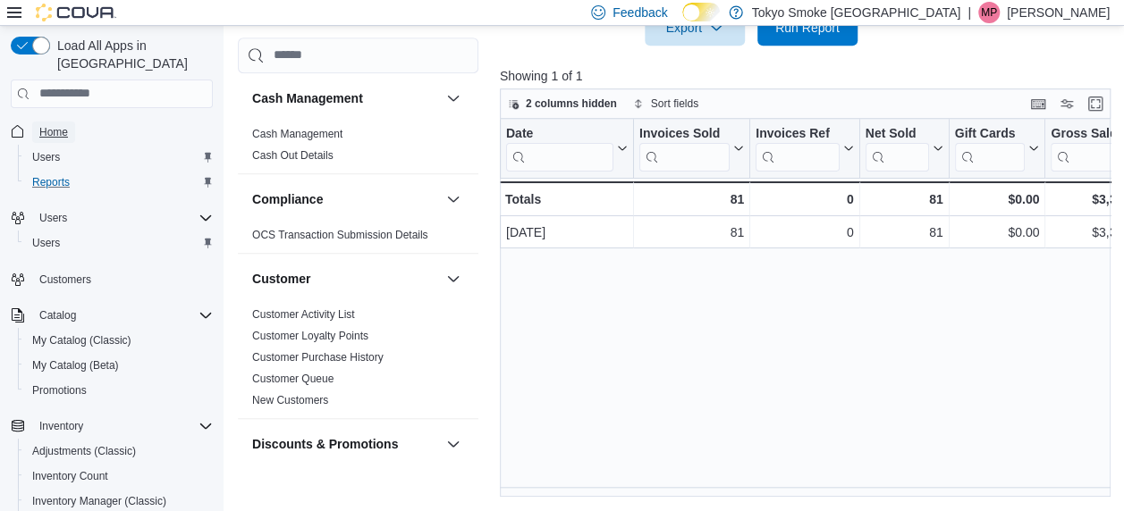
click at [69, 122] on link "Home" at bounding box center [53, 132] width 43 height 21
